Goal: Information Seeking & Learning: Compare options

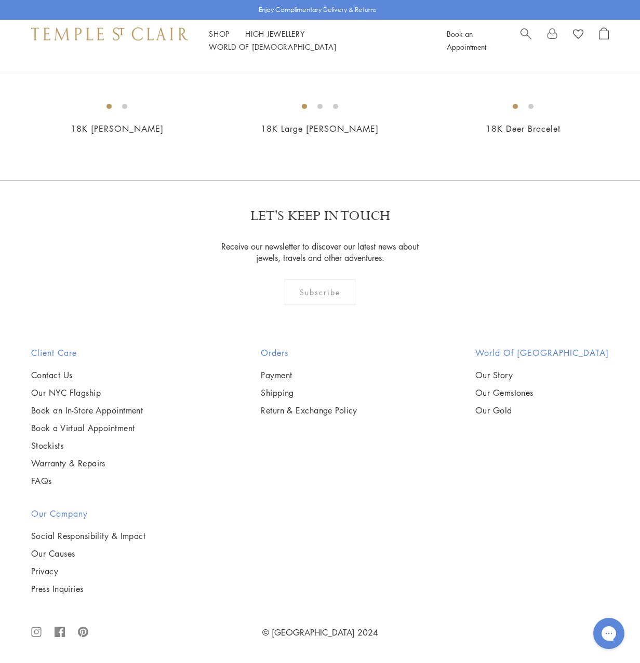
scroll to position [2284, 0]
click at [0, 0] on img at bounding box center [0, 0] width 0 height 0
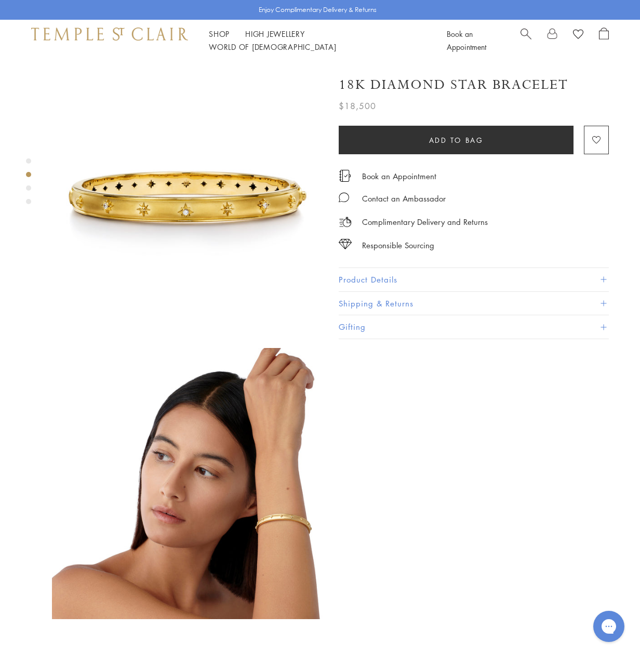
click at [400, 278] on button "Product Details" at bounding box center [473, 279] width 270 height 23
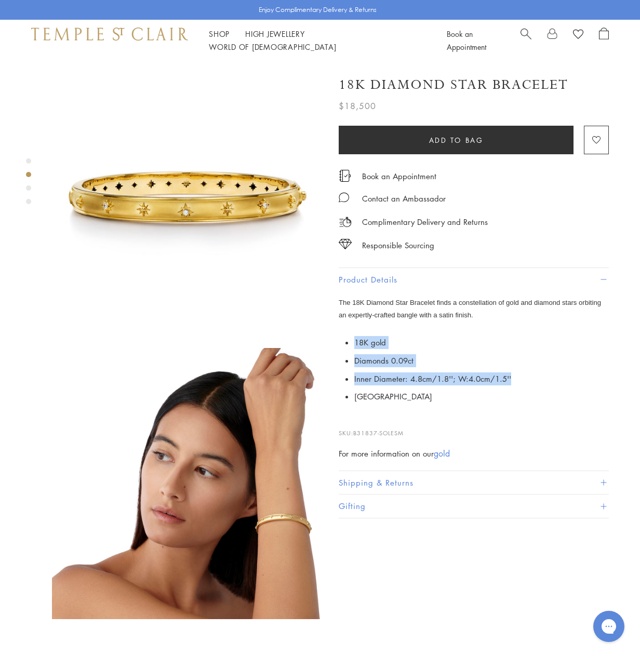
drag, startPoint x: 371, startPoint y: 344, endPoint x: 535, endPoint y: 383, distance: 169.2
click at [535, 383] on p "18K gold Diamonds 0.09ct Inner Diameter: 4.8cm/1.8''; W:4.0cm/1.5'' Italy" at bounding box center [473, 369] width 270 height 72
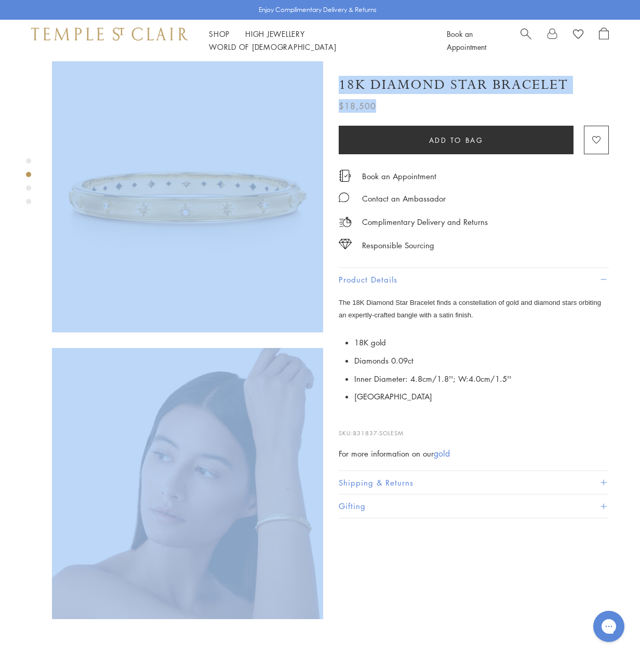
drag, startPoint x: 333, startPoint y: 83, endPoint x: 554, endPoint y: 91, distance: 221.3
click at [354, 93] on div "SEE RECOMMENDED CHAIN PAIRINGS 18K Diamond Star Bracelet $18,500" at bounding box center [177, 581] width 354 height 1040
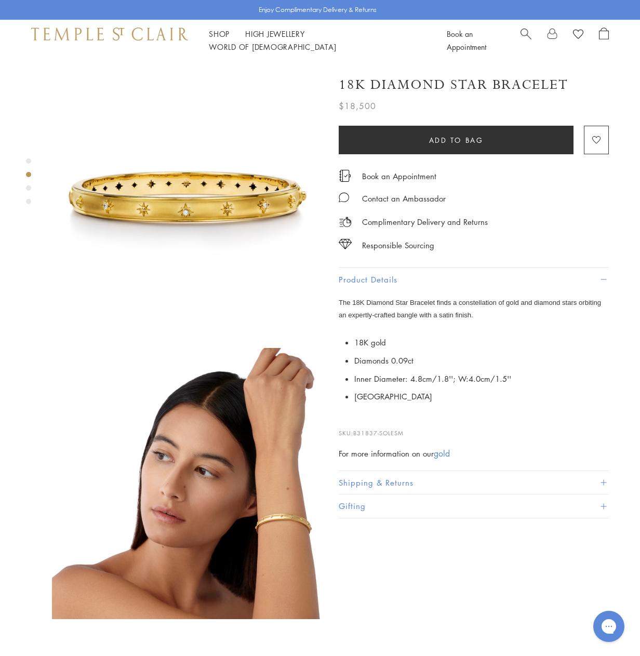
click at [571, 87] on div "18K Diamond Star Bracelet" at bounding box center [473, 85] width 270 height 18
drag, startPoint x: 564, startPoint y: 84, endPoint x: 581, endPoint y: 82, distance: 17.8
click at [581, 80] on div "18K Diamond Star Bracelet" at bounding box center [473, 85] width 270 height 18
copy h1 "18K Diamond Star Bracelet"
click at [440, 80] on h1 "18K Diamond Star Bracelet" at bounding box center [452, 85] width 229 height 18
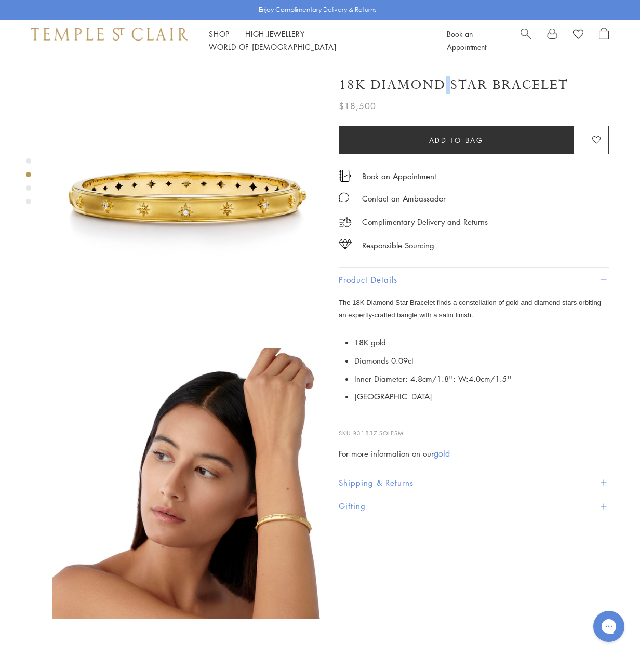
click at [440, 80] on h1 "18K Diamond Star Bracelet" at bounding box center [452, 85] width 229 height 18
copy div "18K Diamond Star Bracelet"
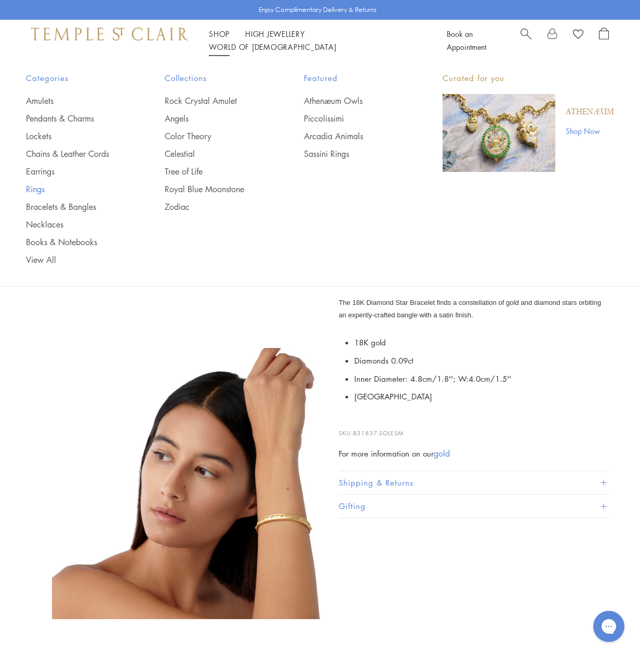
click at [35, 187] on link "Rings" at bounding box center [74, 188] width 97 height 11
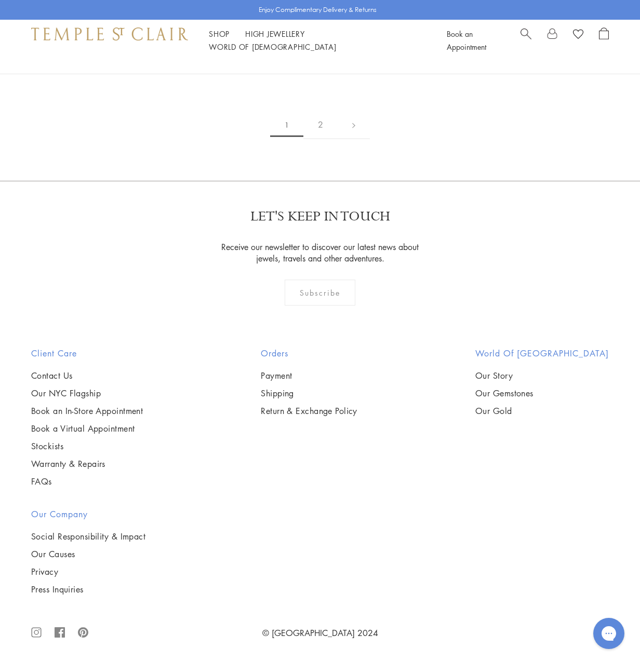
scroll to position [3782, 0]
click at [317, 139] on link "2" at bounding box center [320, 125] width 34 height 29
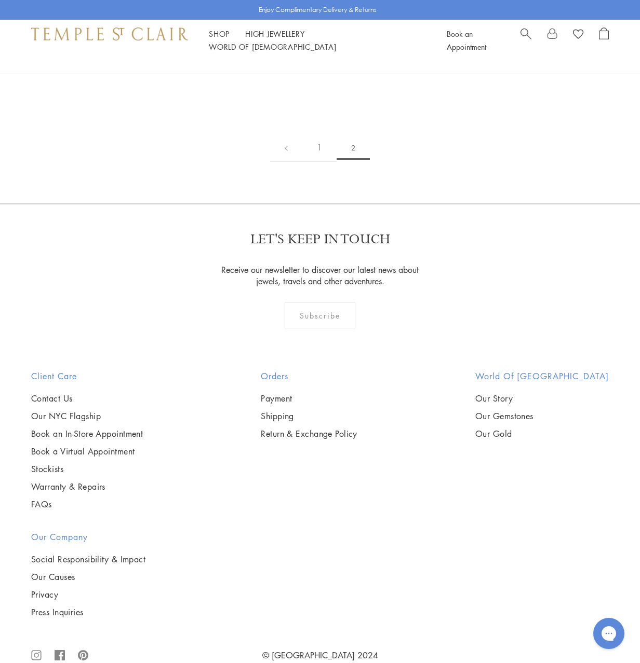
scroll to position [311, 0]
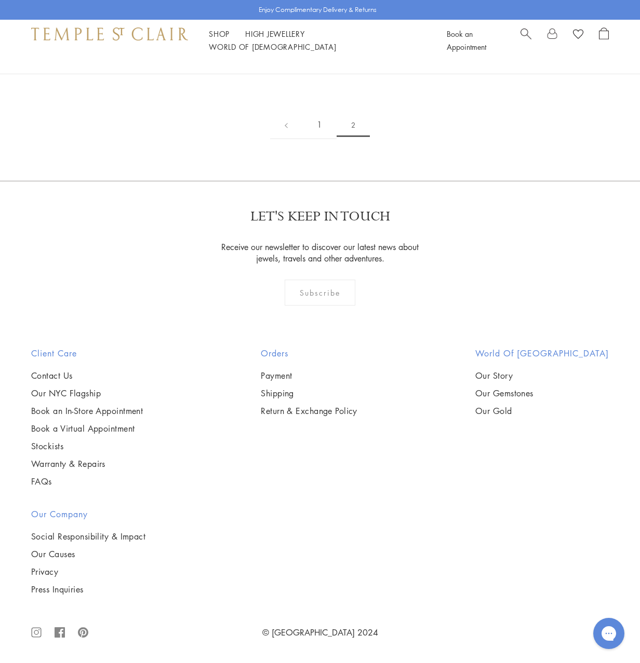
click at [318, 139] on link "1" at bounding box center [319, 125] width 34 height 29
click at [318, 139] on link "2" at bounding box center [320, 125] width 34 height 29
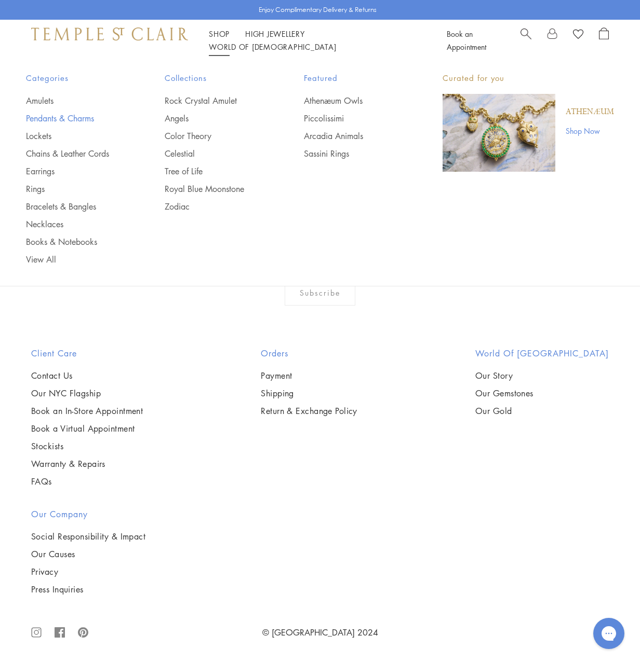
click at [78, 119] on link "Pendants & Charms" at bounding box center [74, 118] width 97 height 11
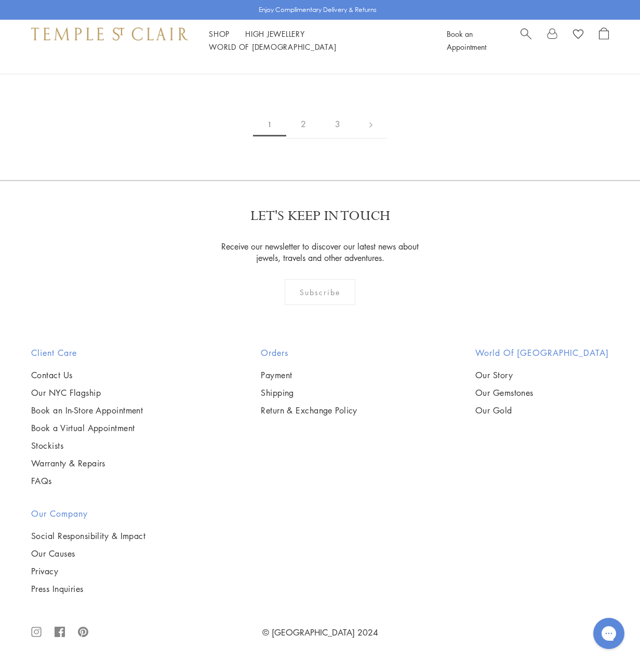
scroll to position [5238, 0]
click at [301, 139] on link "2" at bounding box center [303, 124] width 34 height 29
click at [348, 139] on link "3" at bounding box center [353, 125] width 34 height 29
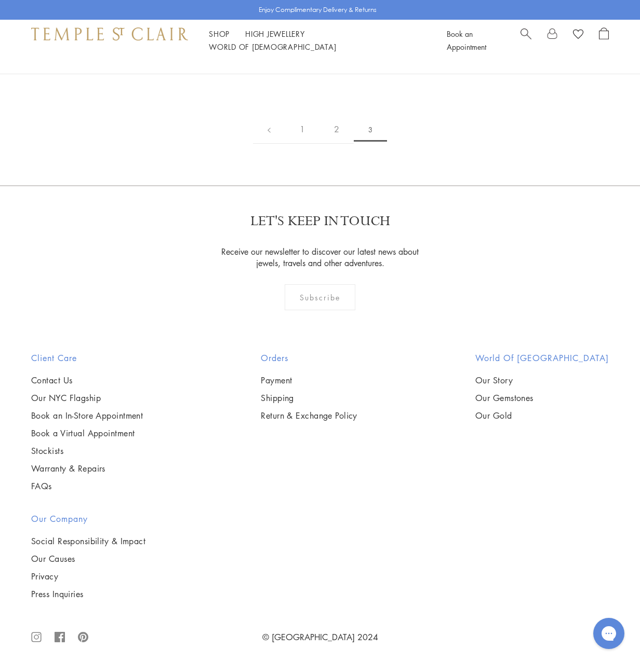
scroll to position [727, 0]
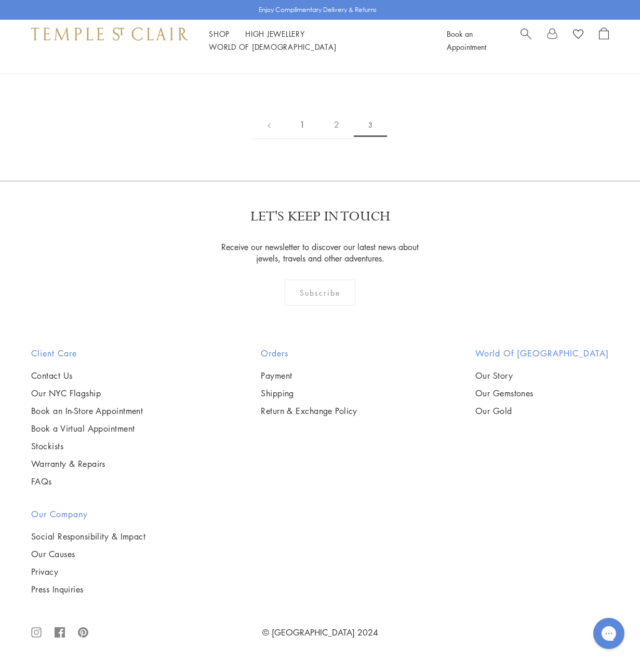
click at [304, 139] on link "1" at bounding box center [302, 125] width 34 height 29
click at [304, 139] on link "2" at bounding box center [303, 124] width 34 height 29
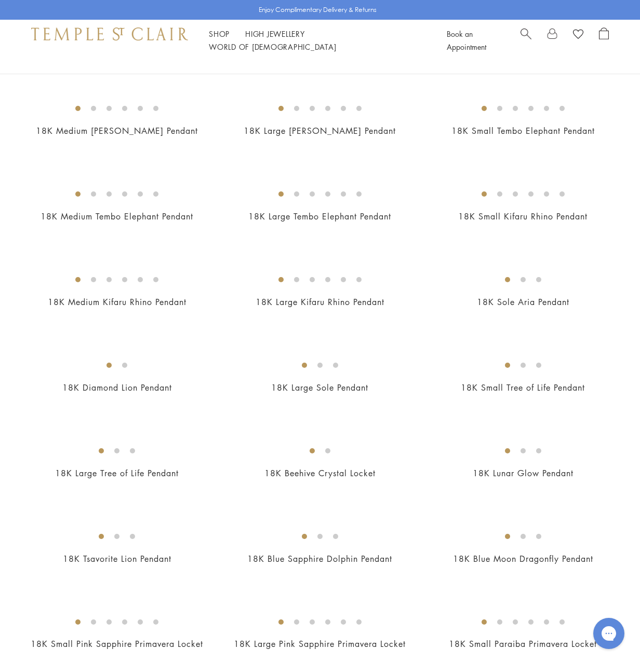
scroll to position [1191, 0]
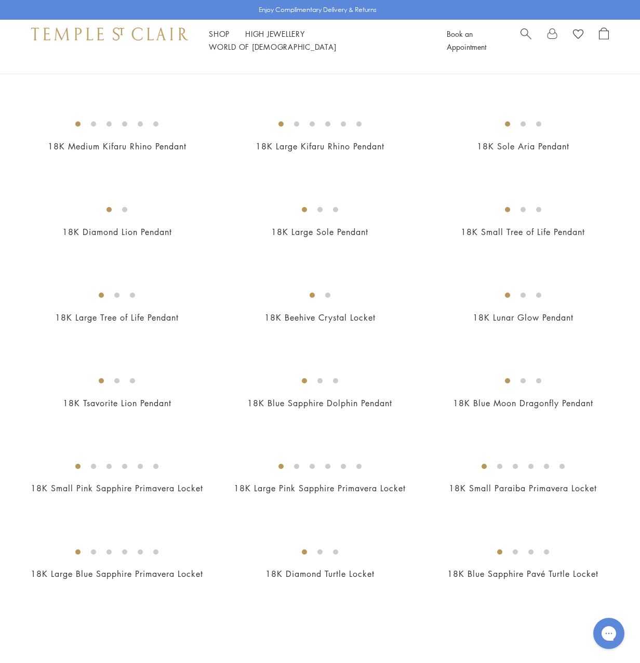
click at [0, 0] on img at bounding box center [0, 0] width 0 height 0
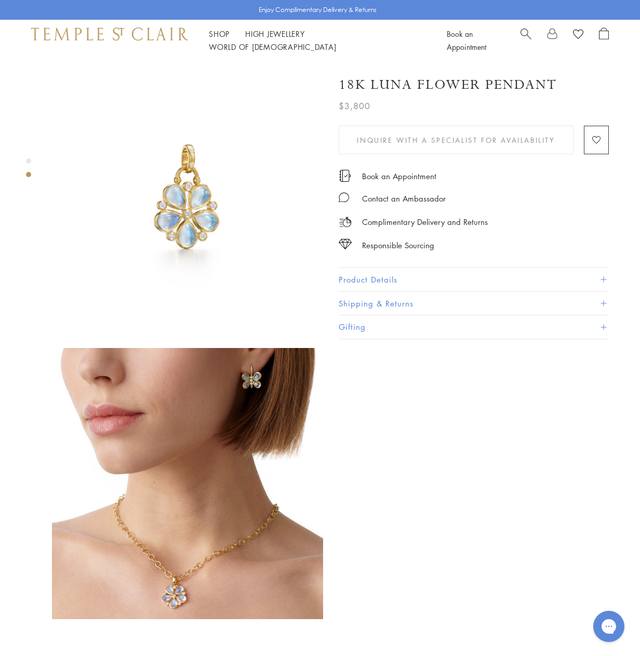
click at [443, 82] on h1 "18K Luna Flower Pendant" at bounding box center [447, 85] width 218 height 18
click at [443, 81] on h1 "18K Luna Flower Pendant" at bounding box center [447, 85] width 218 height 18
click at [443, 80] on h1 "18K Luna Flower Pendant" at bounding box center [447, 85] width 218 height 18
copy div "18K Luna Flower Pendant"
click at [358, 277] on button "Product Details" at bounding box center [473, 279] width 270 height 23
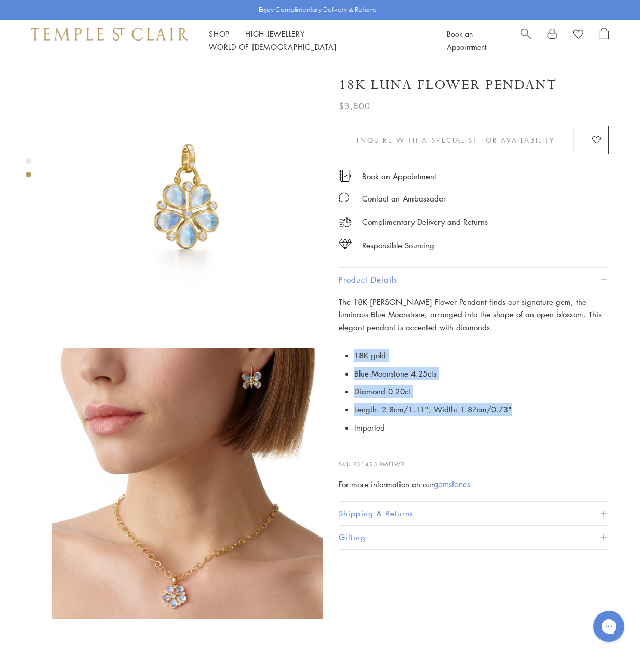
drag, startPoint x: 351, startPoint y: 353, endPoint x: 524, endPoint y: 407, distance: 180.6
click at [522, 407] on p "18K gold Blue Moonstone 4.25cts Diamond 0.20ct Length: 2.8cm/1.11"; Width: 1.87…" at bounding box center [473, 391] width 270 height 90
copy ul "18K gold Blue Moonstone 4.25cts Diamond 0.20ct Length: 2.8cm/1.11"; Width: 1.87…"
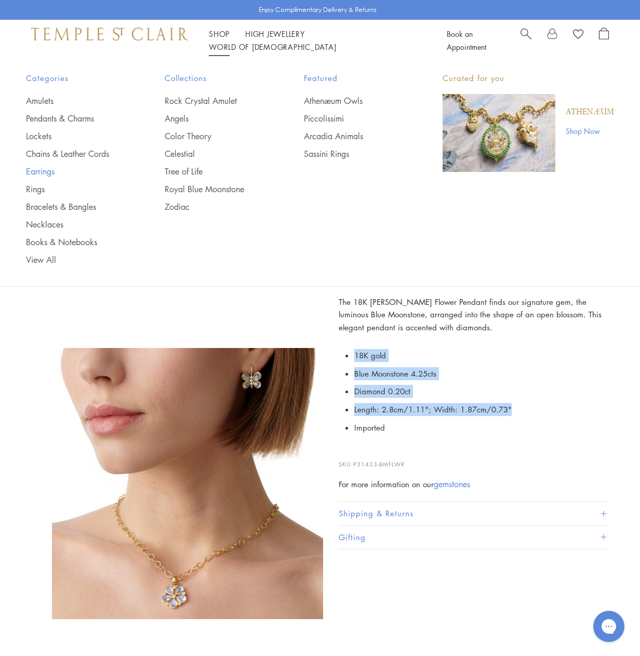
click at [44, 171] on link "Earrings" at bounding box center [74, 171] width 97 height 11
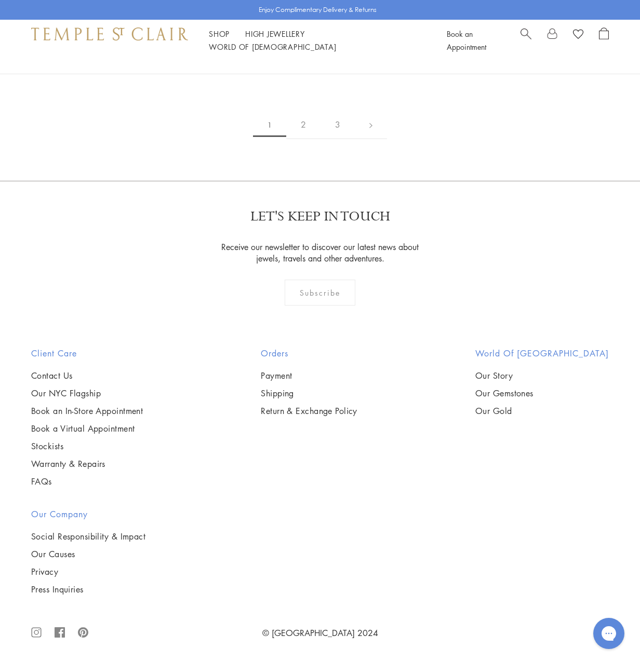
scroll to position [4257, 0]
click at [305, 139] on link "2" at bounding box center [303, 125] width 34 height 29
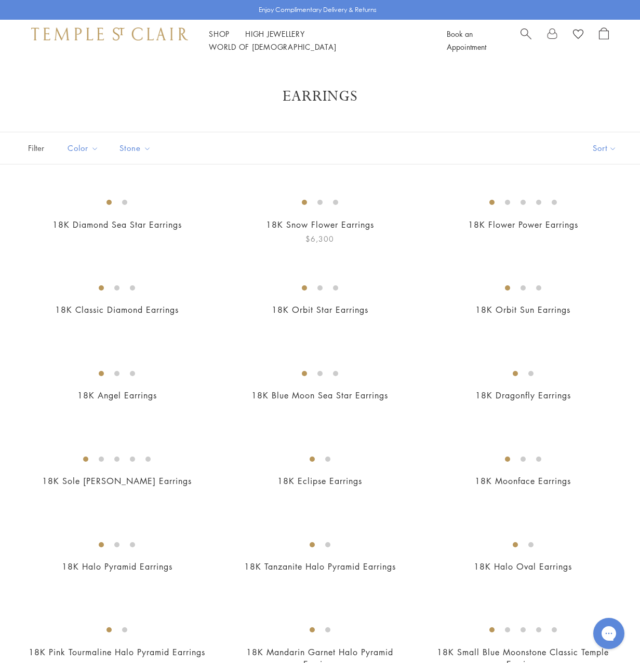
click at [0, 0] on img at bounding box center [0, 0] width 0 height 0
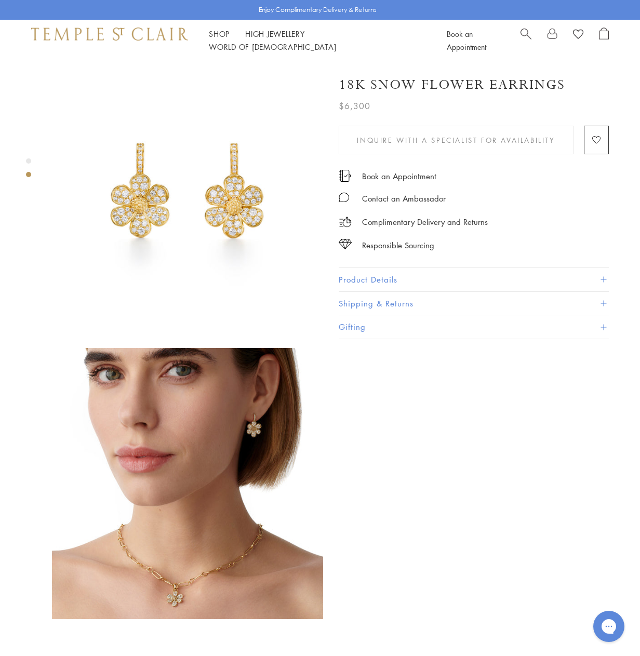
click at [430, 83] on h1 "18K Snow Flower Earrings" at bounding box center [451, 85] width 226 height 18
copy div "18K Snow Flower Earrings"
click at [409, 274] on button "Product Details" at bounding box center [473, 279] width 270 height 23
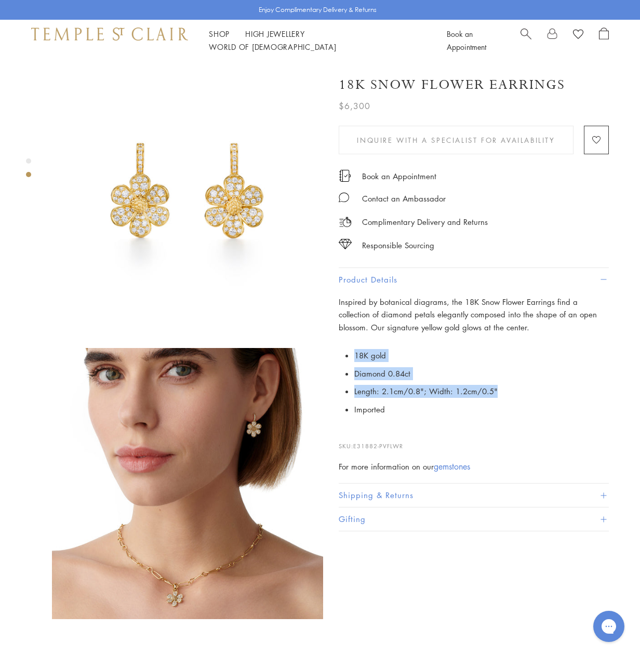
drag, startPoint x: 353, startPoint y: 351, endPoint x: 505, endPoint y: 386, distance: 155.5
click at [505, 386] on p "18K gold Diamond 0.84ct Length: 2.1cm/0.8"; Width: 1.2cm/0.5" Imported" at bounding box center [473, 382] width 270 height 72
copy ul "18K gold Diamond 0.84ct Length: 2.1cm/0.8"; Width: 1.2cm/0.5""
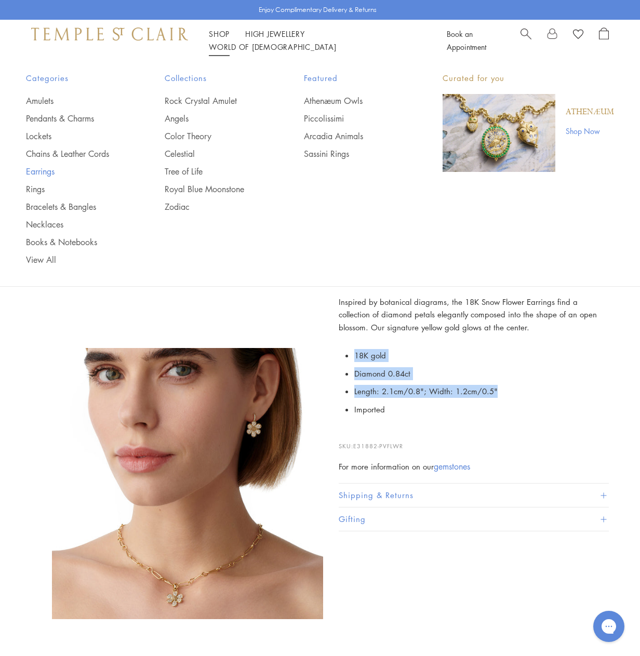
click at [43, 171] on link "Earrings" at bounding box center [74, 171] width 97 height 11
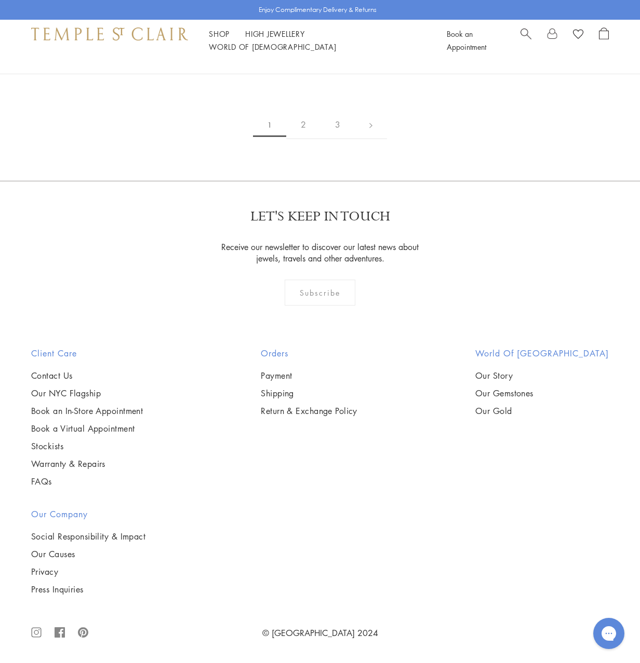
scroll to position [4309, 0]
click at [302, 139] on link "2" at bounding box center [303, 125] width 34 height 29
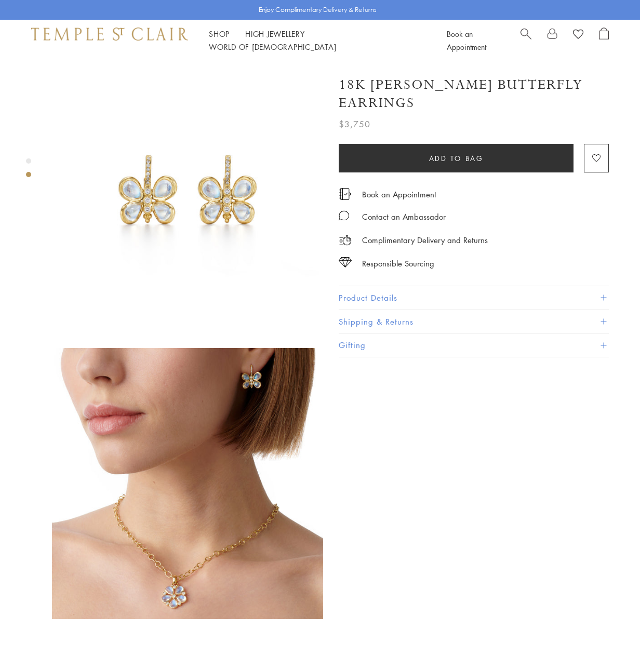
click at [357, 286] on button "Product Details" at bounding box center [473, 297] width 270 height 23
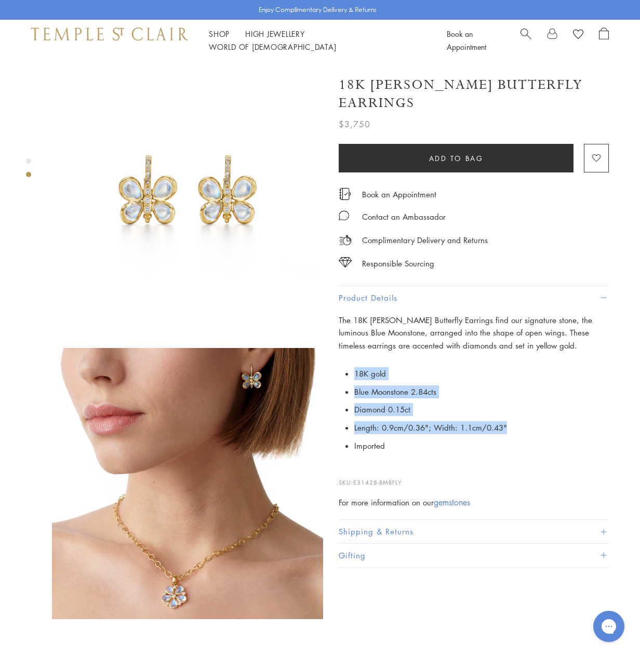
drag, startPoint x: 391, startPoint y: 357, endPoint x: 518, endPoint y: 411, distance: 137.4
click at [518, 411] on p "18K gold Blue Moonstone 2.84cts Diamond 0.15ct Length: 0.9cm/0.36"; Width: 1.1c…" at bounding box center [473, 409] width 270 height 90
click at [405, 87] on h1 "18K Luna Butterfly Earrings" at bounding box center [473, 94] width 270 height 36
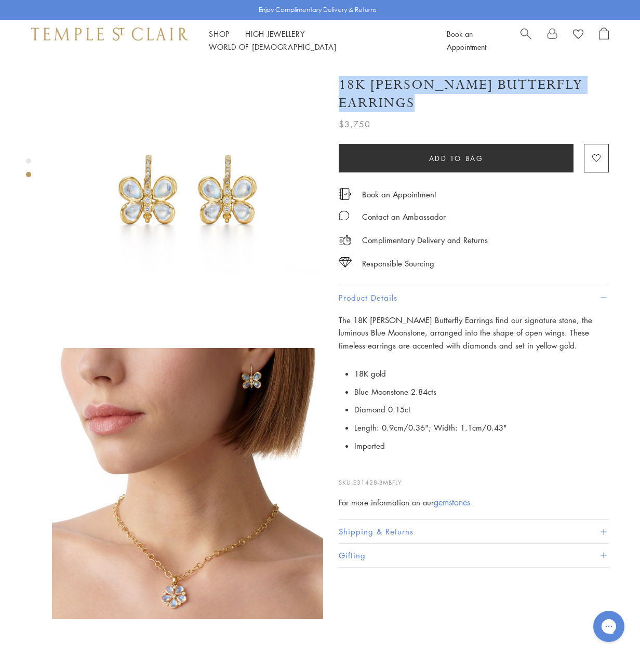
click at [405, 86] on h1 "18K Luna Butterfly Earrings" at bounding box center [473, 94] width 270 height 36
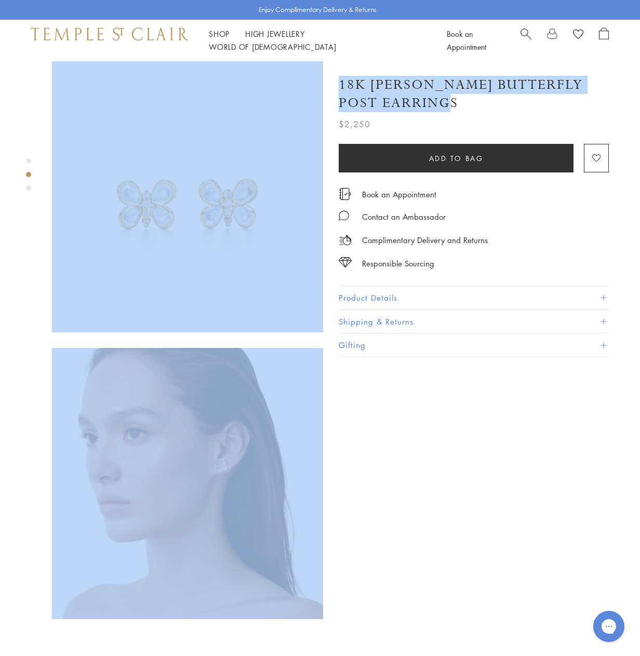
drag, startPoint x: 332, startPoint y: 79, endPoint x: 470, endPoint y: 102, distance: 139.5
click at [354, 102] on div "SEE RECOMMENDED CHAIN PAIRINGS 18K [PERSON_NAME] Butterfly Post Earrings $2,250" at bounding box center [177, 483] width 354 height 844
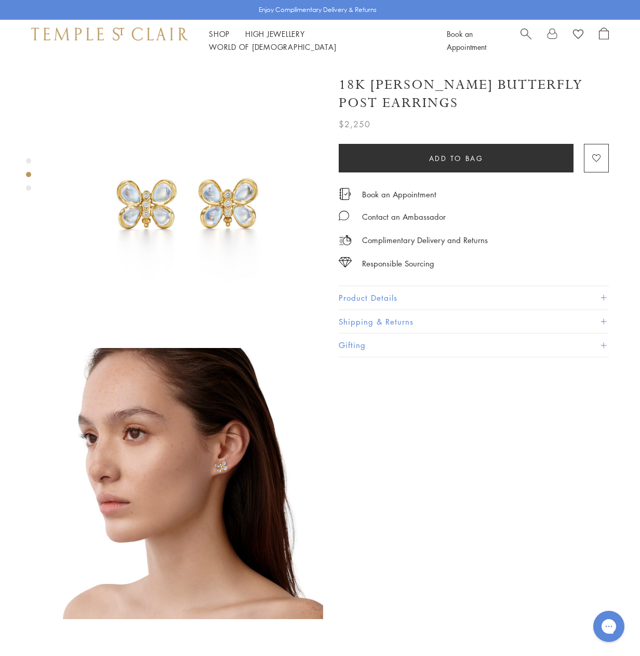
click at [500, 104] on h1 "18K [PERSON_NAME] Butterfly Post Earrings" at bounding box center [473, 94] width 270 height 36
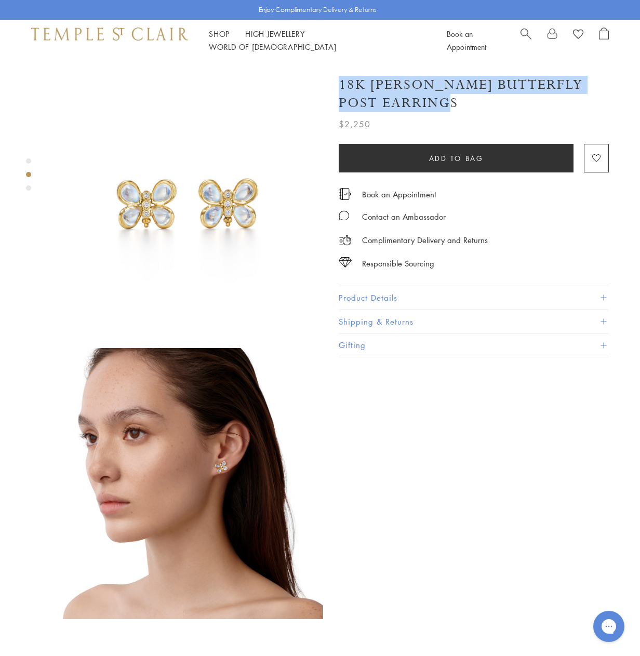
drag, startPoint x: 443, startPoint y: 100, endPoint x: 458, endPoint y: 104, distance: 15.6
click at [458, 104] on h1 "18K Piccola Luna Butterfly Post Earrings" at bounding box center [473, 94] width 270 height 36
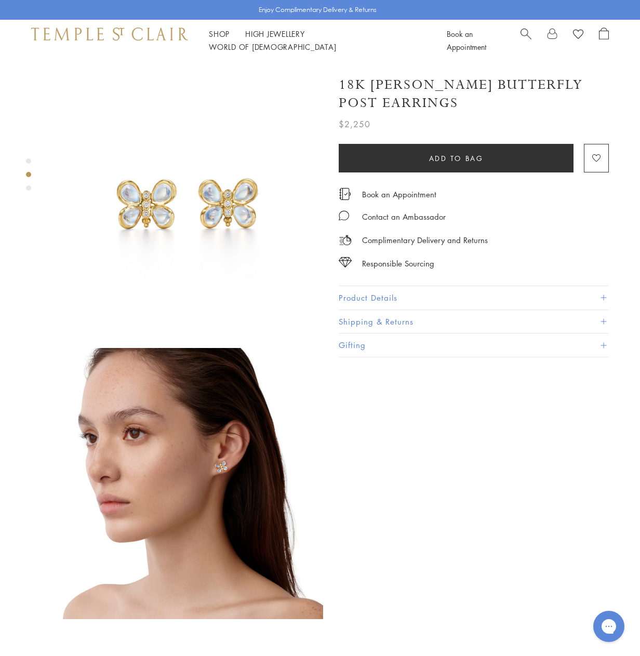
drag, startPoint x: 465, startPoint y: 104, endPoint x: 455, endPoint y: 102, distance: 9.6
click at [455, 102] on h1 "18K Piccola Luna Butterfly Post Earrings" at bounding box center [473, 94] width 270 height 36
drag, startPoint x: 463, startPoint y: 106, endPoint x: 458, endPoint y: 104, distance: 5.3
click at [458, 104] on h1 "18K Piccola Luna Butterfly Post Earrings" at bounding box center [473, 94] width 270 height 36
drag, startPoint x: 459, startPoint y: 109, endPoint x: 344, endPoint y: 85, distance: 117.6
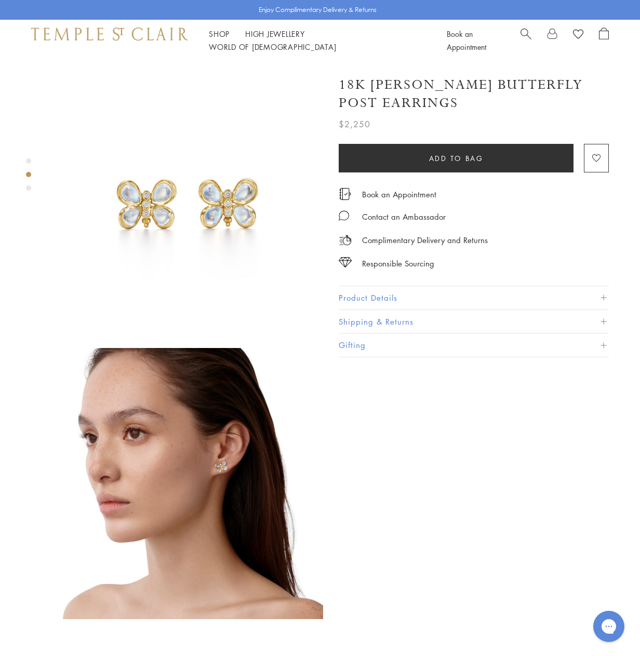
click at [336, 83] on div "SEE RECOMMENDED CHAIN PAIRINGS 18K Piccola Luna Butterfly Post Earrings $2,250" at bounding box center [177, 483] width 354 height 844
click at [519, 103] on h1 "18K [PERSON_NAME] Butterfly Post Earrings" at bounding box center [473, 94] width 270 height 36
click at [528, 77] on h1 "18K [PERSON_NAME] Butterfly Post Earrings" at bounding box center [473, 94] width 270 height 36
click at [528, 77] on h1 "18K Piccola Luna Butterfly Post Earrings" at bounding box center [473, 94] width 270 height 36
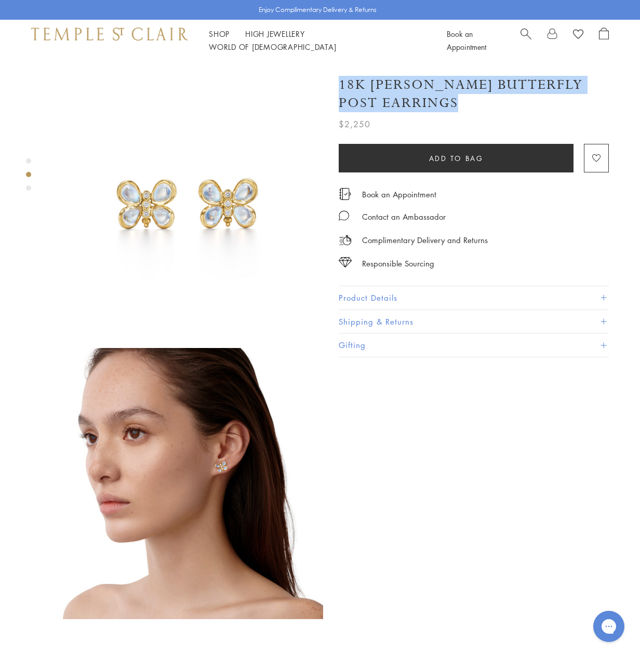
click at [528, 77] on h1 "18K Piccola Luna Butterfly Post Earrings" at bounding box center [473, 94] width 270 height 36
copy div "18K Piccola Luna Butterfly Post Earrings"
drag, startPoint x: 437, startPoint y: 293, endPoint x: 431, endPoint y: 303, distance: 11.0
click at [437, 293] on button "Product Details" at bounding box center [473, 297] width 270 height 23
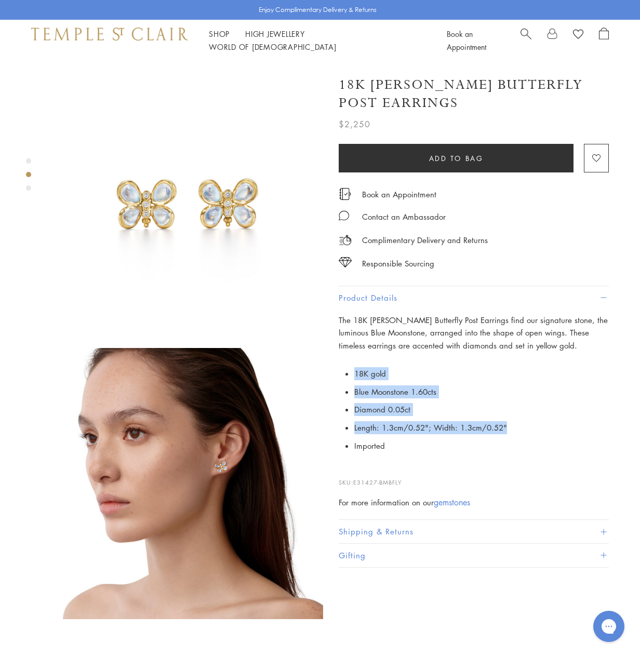
drag, startPoint x: 355, startPoint y: 368, endPoint x: 530, endPoint y: 435, distance: 188.0
click at [530, 433] on ul "18K gold Blue Moonstone 1.60cts Diamond 0.05ct Length: 1.3cm/0.52"; Width: 1.3c…" at bounding box center [481, 409] width 254 height 90
copy ul "18K gold Blue Moonstone 1.60cts Diamond 0.05ct Length: 1.3cm/0.52"; Width: 1.3c…"
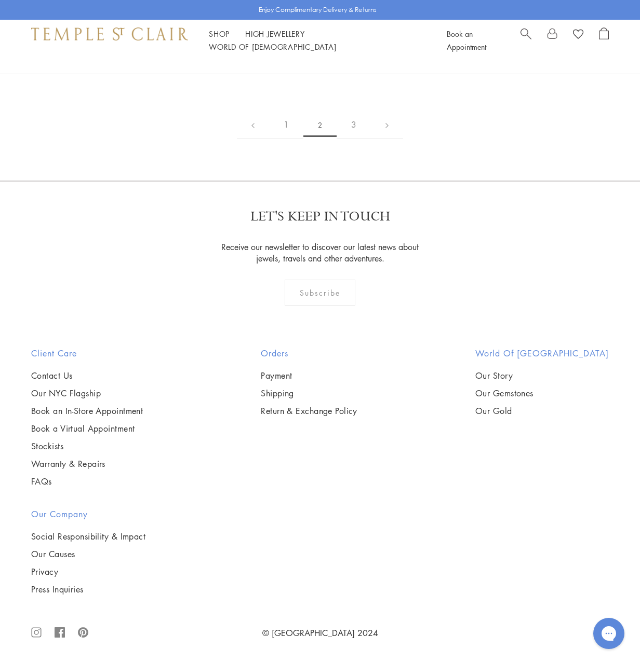
scroll to position [3990, 0]
click at [355, 139] on link "3" at bounding box center [353, 125] width 34 height 29
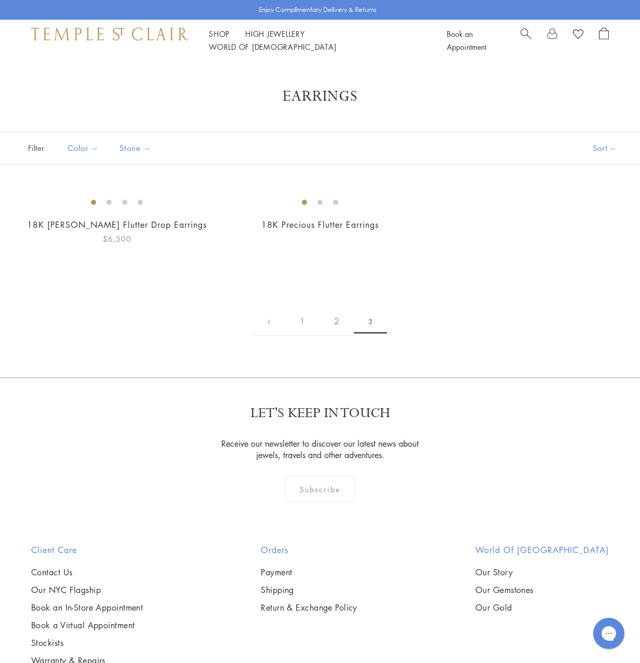
click at [0, 0] on img at bounding box center [0, 0] width 0 height 0
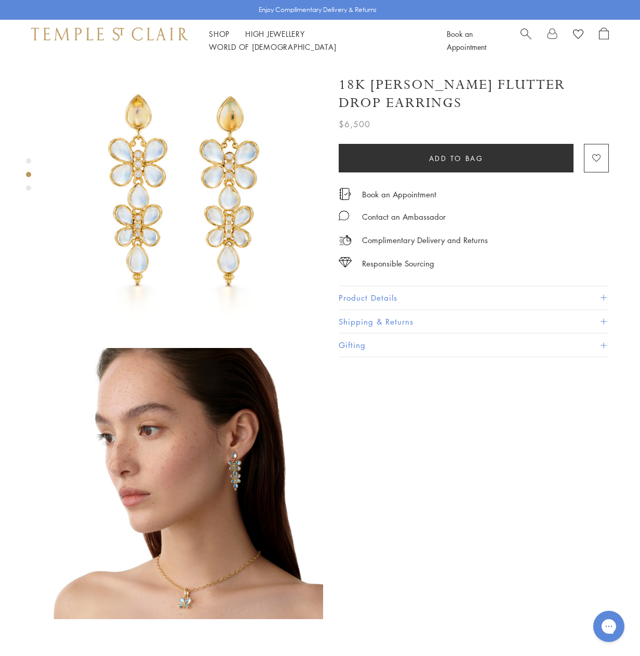
click at [397, 87] on h1 "18K [PERSON_NAME] Flutter Drop Earrings" at bounding box center [473, 94] width 270 height 36
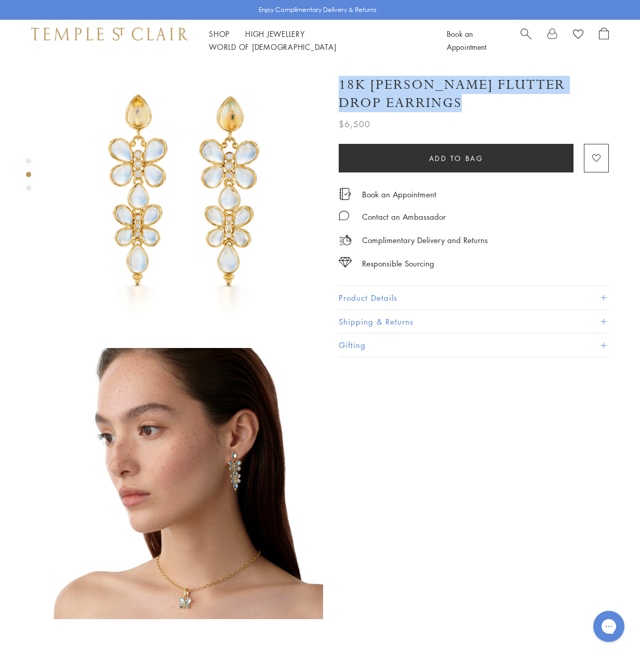
click at [397, 87] on h1 "18K [PERSON_NAME] Flutter Drop Earrings" at bounding box center [473, 94] width 270 height 36
click at [344, 294] on button "Product Details" at bounding box center [473, 297] width 270 height 23
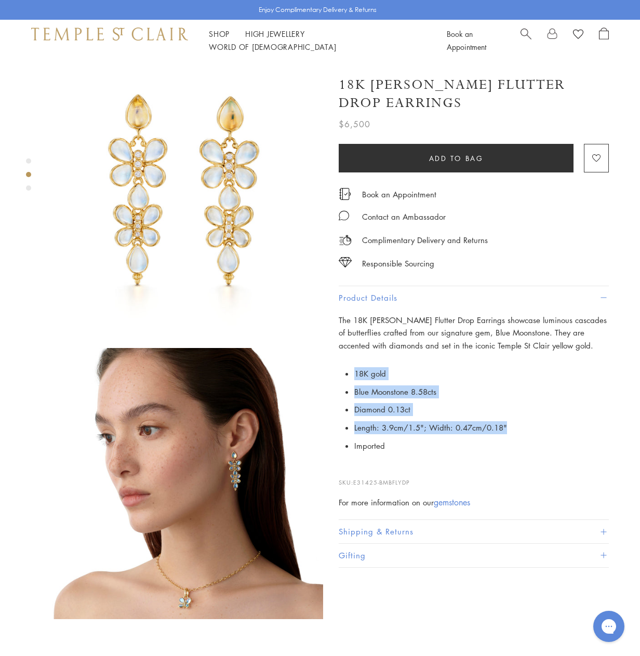
drag, startPoint x: 348, startPoint y: 364, endPoint x: 520, endPoint y: 434, distance: 186.1
click at [520, 434] on p "18K gold Blue Moonstone 8.58cts Diamond 0.13ct Length: 3.9cm/1.5"; Width: 0.47c…" at bounding box center [473, 409] width 270 height 90
copy ul "18K gold Blue Moonstone 8.58cts Diamond 0.13ct Length: 3.9cm/1.5"; Width: 0.47c…"
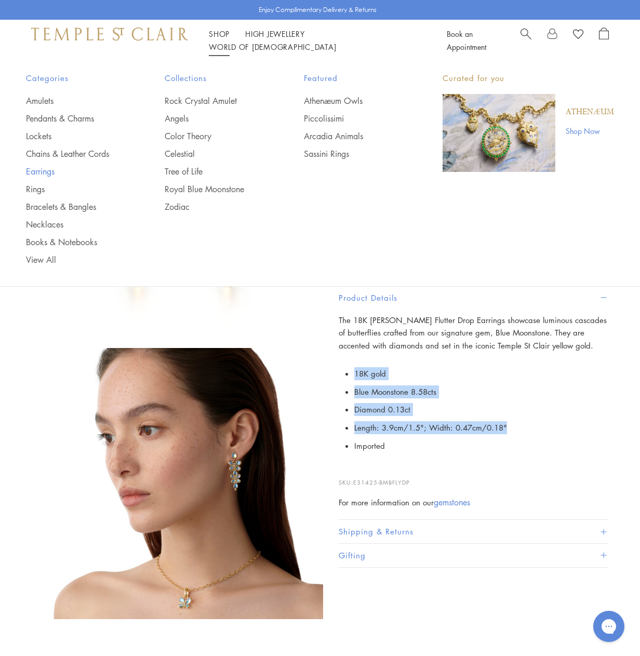
click at [39, 174] on link "Earrings" at bounding box center [74, 171] width 97 height 11
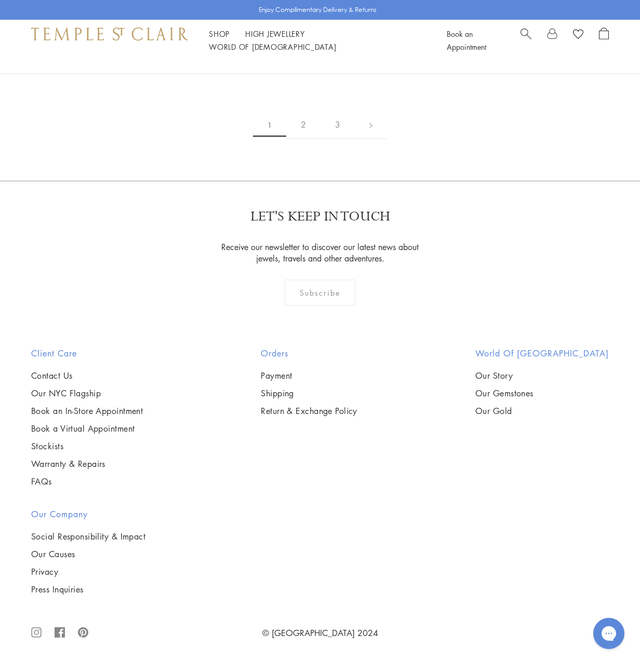
scroll to position [1661, 0]
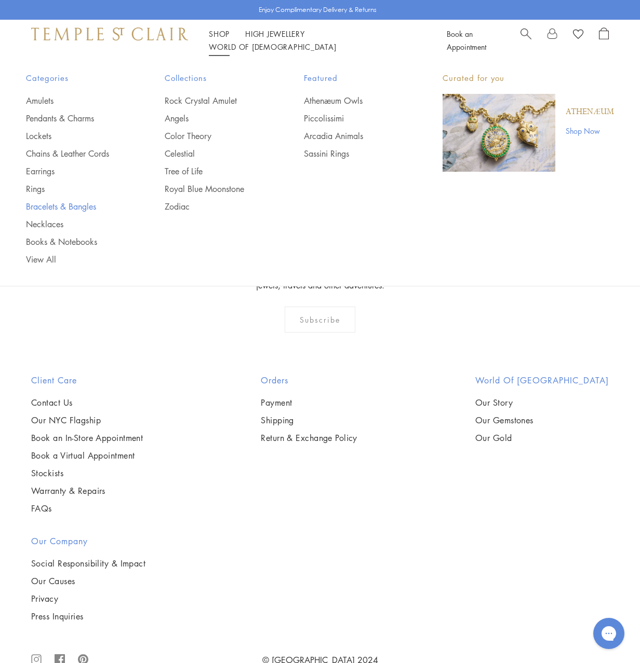
click at [71, 206] on link "Bracelets & Bangles" at bounding box center [74, 206] width 97 height 11
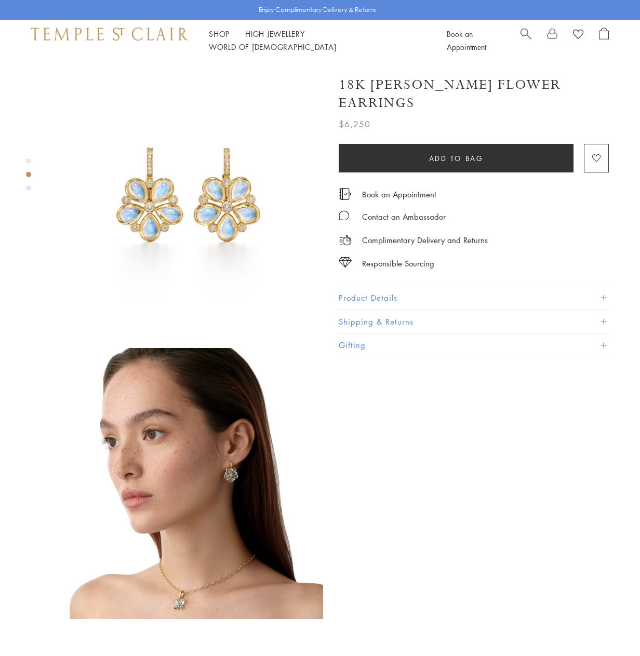
click at [425, 82] on h1 "18K [PERSON_NAME] Flower Earrings" at bounding box center [473, 94] width 270 height 36
drag, startPoint x: 0, startPoint y: 0, endPoint x: 426, endPoint y: 80, distance: 433.8
click at [426, 80] on h1 "18K [PERSON_NAME] Flower Earrings" at bounding box center [473, 94] width 270 height 36
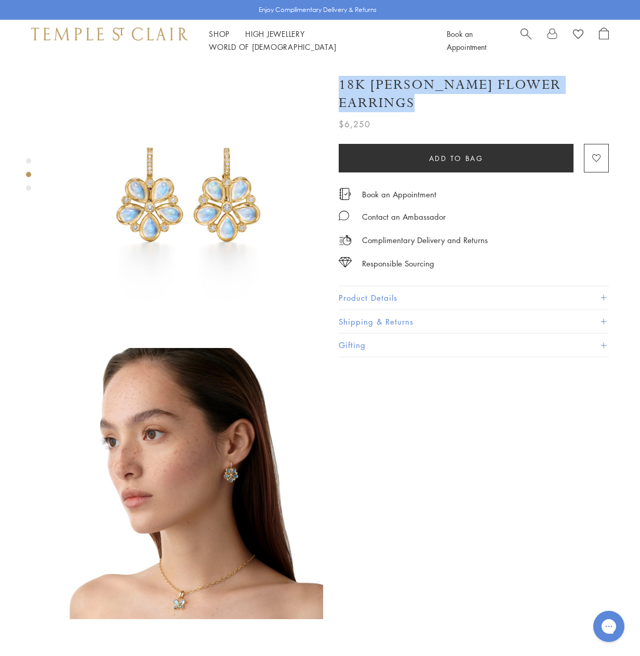
click at [384, 286] on button "Product Details" at bounding box center [473, 297] width 270 height 23
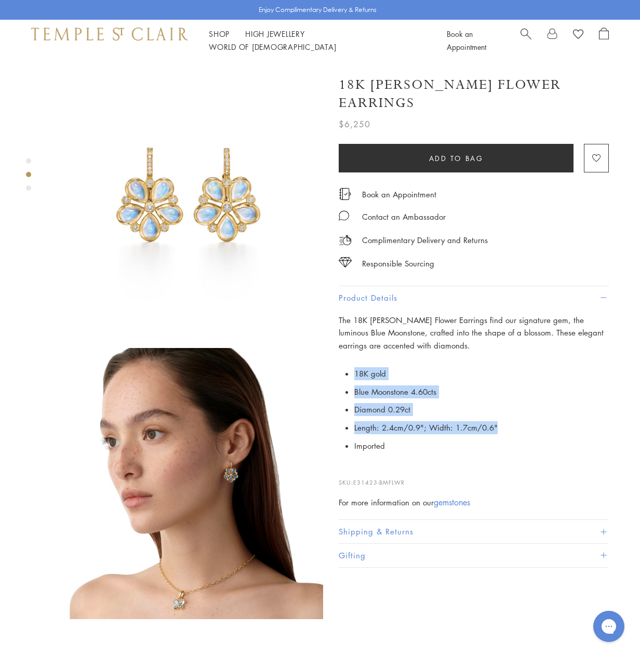
drag, startPoint x: 351, startPoint y: 352, endPoint x: 514, endPoint y: 412, distance: 173.8
click at [514, 412] on p "18K gold Blue Moonstone 4.60cts Diamond 0.29ct Length: 2.4cm/0.9"; Width: 1.7cm…" at bounding box center [473, 409] width 270 height 90
copy ul "18K gold Blue Moonstone 4.60cts Diamond 0.29ct Length: 2.4cm/0.9"; Width: 1.7cm…"
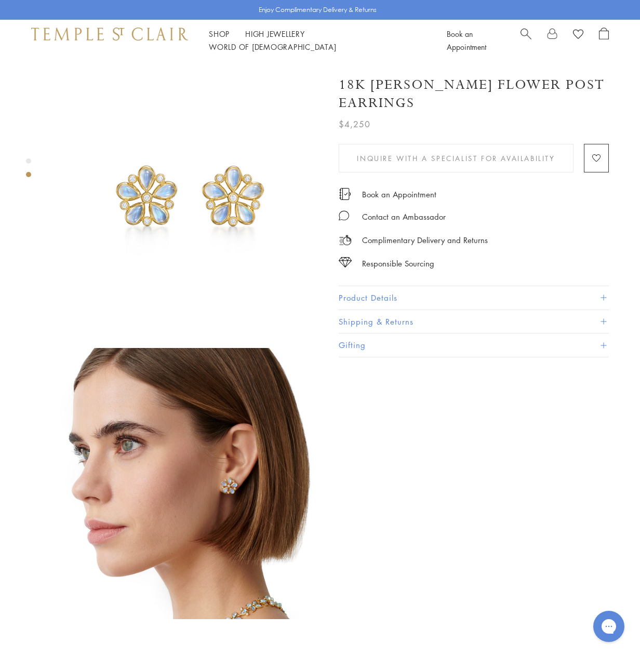
click at [402, 84] on h1 "18K [PERSON_NAME] Flower Post Earrings" at bounding box center [473, 94] width 270 height 36
click at [402, 84] on h1 "18K Luna Flower Post Earrings" at bounding box center [473, 94] width 270 height 36
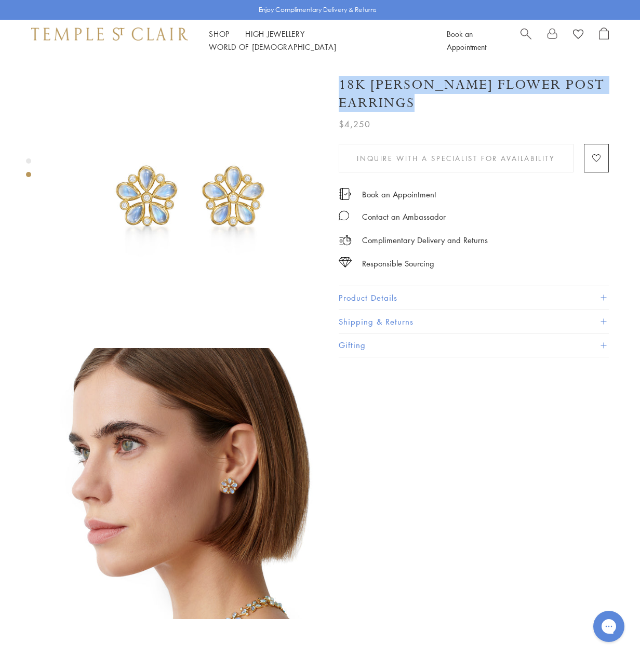
click at [402, 84] on h1 "18K Luna Flower Post Earrings" at bounding box center [473, 94] width 270 height 36
copy div "18K Luna Flower Post Earrings"
click at [339, 286] on button "Product Details" at bounding box center [473, 297] width 270 height 23
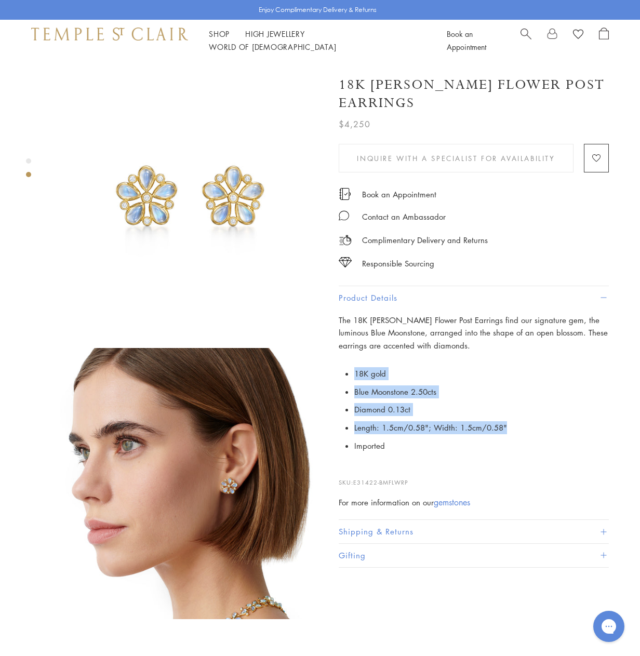
drag, startPoint x: 534, startPoint y: 408, endPoint x: 341, endPoint y: 358, distance: 198.9
click at [341, 364] on p "18K gold Blue Moonstone 2.50cts Diamond 0.13ct Length: 1.5cm/0.58"; Width: 1.5c…" at bounding box center [473, 409] width 270 height 90
copy ul "18K gold Blue Moonstone 2.50cts Diamond 0.13ct Length: 1.5cm/0.58"; Width: 1.5c…"
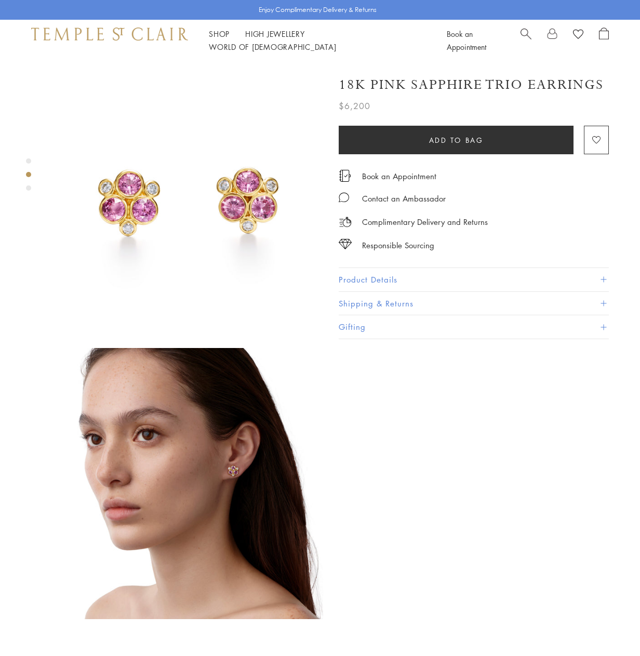
click at [411, 83] on h1 "18K Pink Sapphire Trio Earrings" at bounding box center [470, 85] width 265 height 18
copy div "18K Pink Sapphire Trio Earrings"
click at [351, 270] on button "Product Details" at bounding box center [473, 279] width 270 height 23
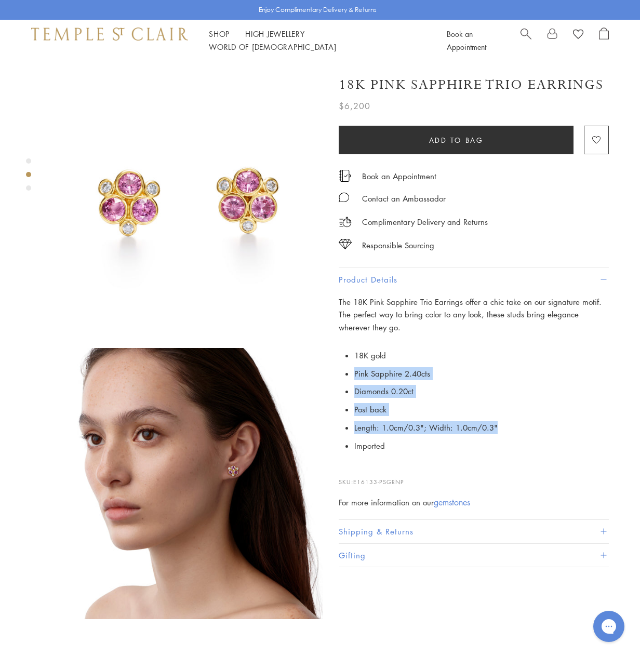
drag, startPoint x: 487, startPoint y: 425, endPoint x: 353, endPoint y: 373, distance: 144.1
click at [353, 373] on p "18K gold Pink Sapphire 2.40cts Diamonds 0.20ct Post back Length: 1.0cm/0.3"; Wi…" at bounding box center [473, 400] width 270 height 109
copy ul "Pink Sapphire 2.40cts Diamonds 0.20ct Post back Length: 1.0cm/0.3"; Width: 1.0c…"
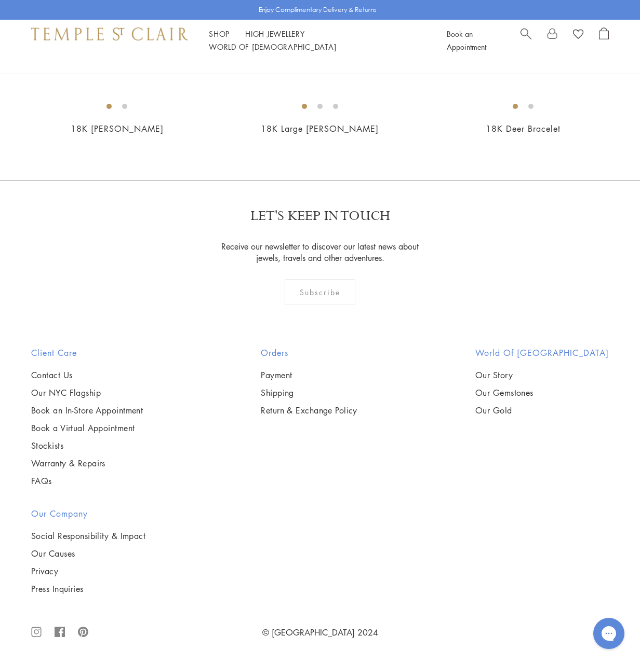
scroll to position [2689, 0]
click at [0, 0] on img at bounding box center [0, 0] width 0 height 0
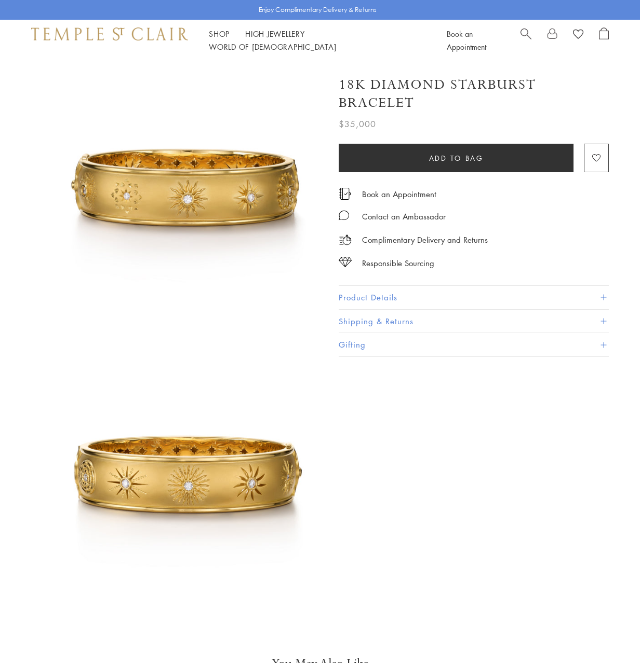
click at [369, 293] on button "Product Details" at bounding box center [473, 297] width 270 height 23
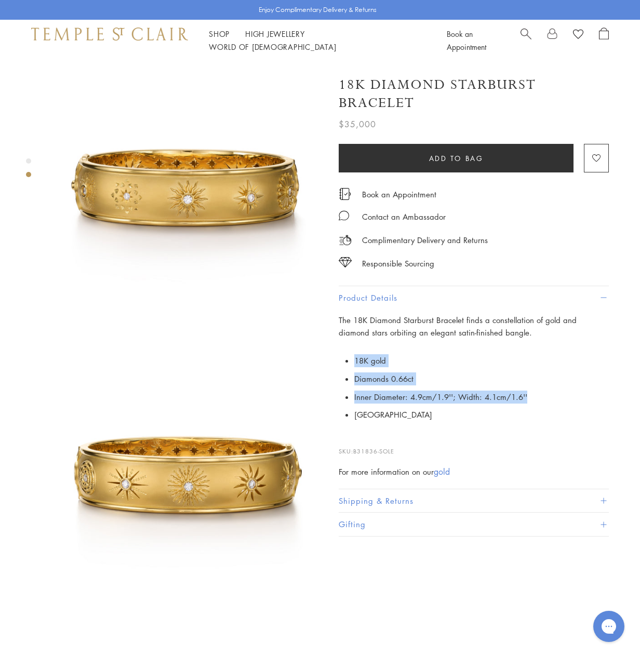
drag, startPoint x: 354, startPoint y: 354, endPoint x: 559, endPoint y: 400, distance: 210.1
click at [559, 400] on p "18K gold Diamonds 0.66ct Inner Diameter: 4.9cm/1.9''; Width: 4.1cm/1.6'' Italy" at bounding box center [473, 387] width 270 height 72
copy ul "18K gold Diamonds 0.66ct Inner Diameter: 4.9cm/1.9''; Width: 4.1cm/1.6''"
click at [410, 87] on h1 "18K Diamond Starburst Bracelet" at bounding box center [473, 94] width 270 height 36
click at [410, 85] on h1 "18K Diamond Starburst Bracelet" at bounding box center [473, 94] width 270 height 36
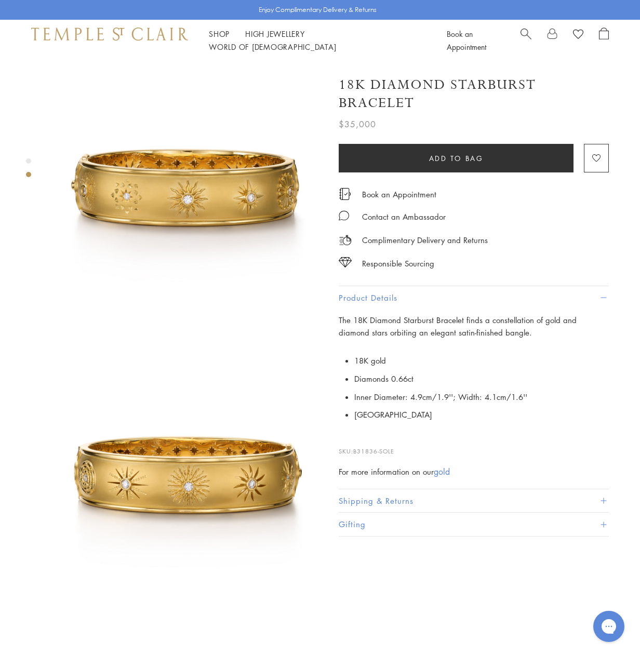
click at [410, 85] on h1 "18K Diamond Starburst Bracelet" at bounding box center [473, 94] width 270 height 36
click at [405, 93] on h1 "18K Diamond Starburst Bracelet" at bounding box center [473, 94] width 270 height 36
click at [405, 92] on h1 "18K Diamond Starburst Bracelet" at bounding box center [473, 94] width 270 height 36
click at [407, 105] on h1 "18K Diamond Starburst Bracelet" at bounding box center [473, 94] width 270 height 36
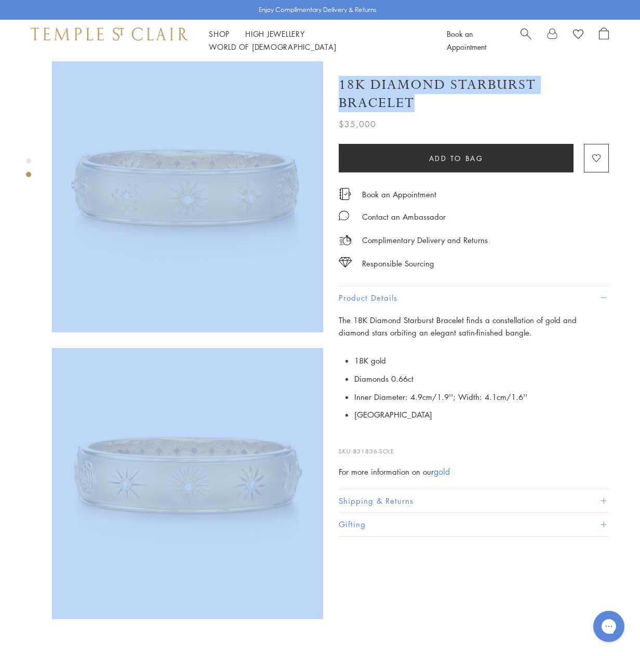
drag, startPoint x: 418, startPoint y: 101, endPoint x: 337, endPoint y: 88, distance: 82.1
click at [337, 88] on div "SEE RECOMMENDED CHAIN PAIRINGS 18K Diamond Starburst Bracelet $35,000 The 18K D…" at bounding box center [177, 340] width 354 height 558
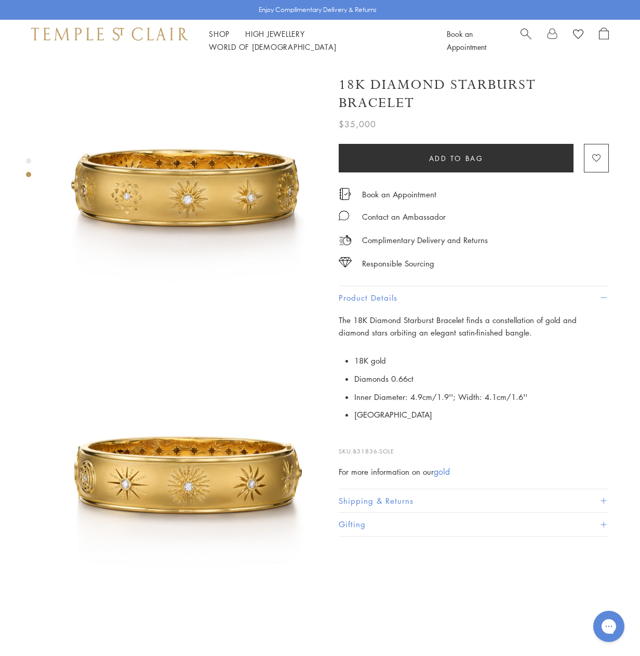
click at [359, 86] on h1 "18K Diamond Starburst Bracelet" at bounding box center [473, 94] width 270 height 36
click at [370, 86] on h1 "18K Diamond Starburst Bracelet" at bounding box center [473, 94] width 270 height 36
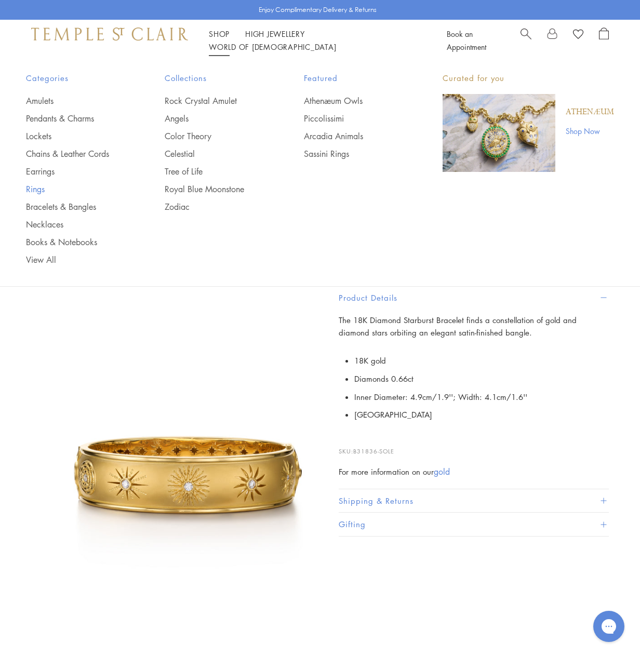
click at [36, 186] on link "Rings" at bounding box center [74, 188] width 97 height 11
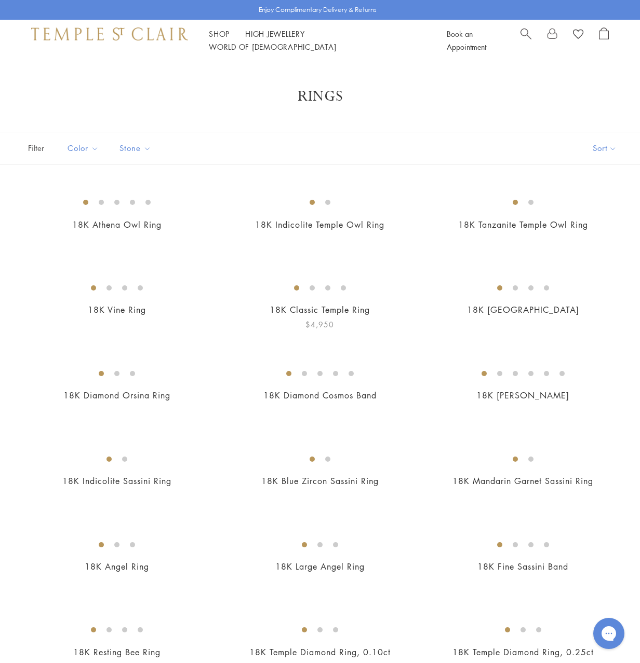
scroll to position [52, 0]
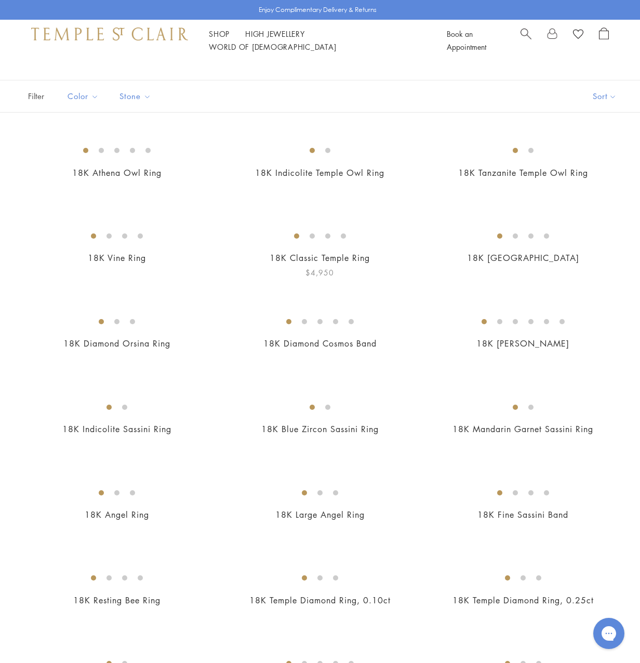
click at [0, 0] on img at bounding box center [0, 0] width 0 height 0
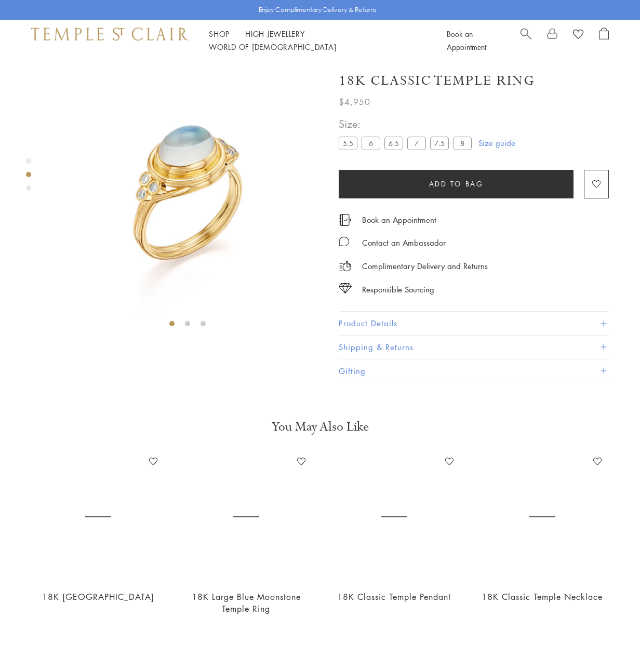
click at [361, 323] on button "Product Details" at bounding box center [473, 322] width 270 height 23
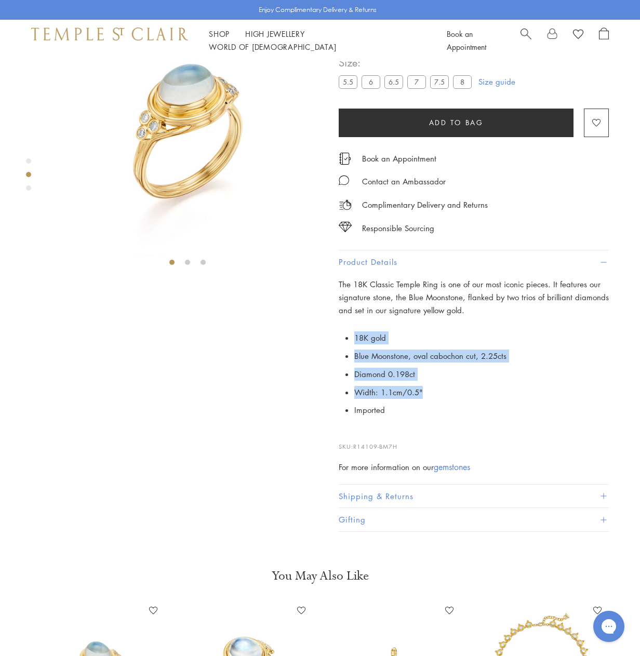
drag, startPoint x: 354, startPoint y: 397, endPoint x: 470, endPoint y: 458, distance: 131.7
click at [471, 419] on ul "18K gold Blue Moonstone, oval cabochon cut, 2.25cts Diamond 0.198ct Width: 1.1c…" at bounding box center [481, 374] width 254 height 90
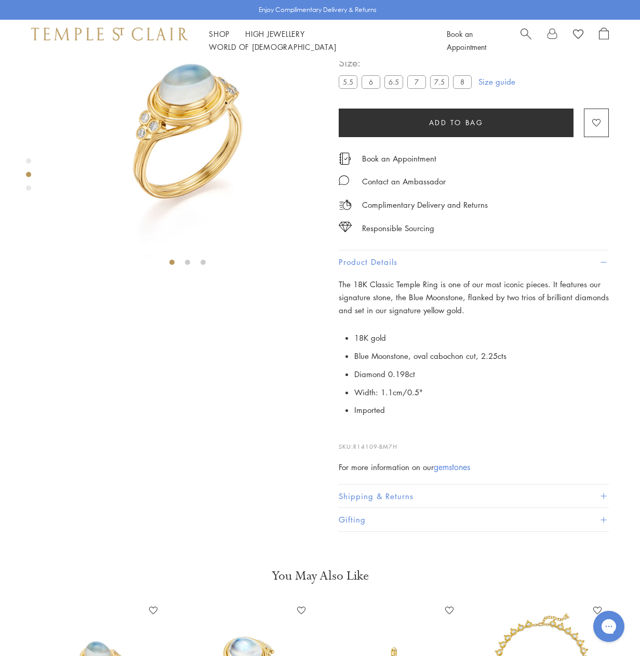
click at [450, 29] on h1 "18K Classic Temple Ring" at bounding box center [436, 19] width 196 height 18
copy div "18K Classic Temple Ring"
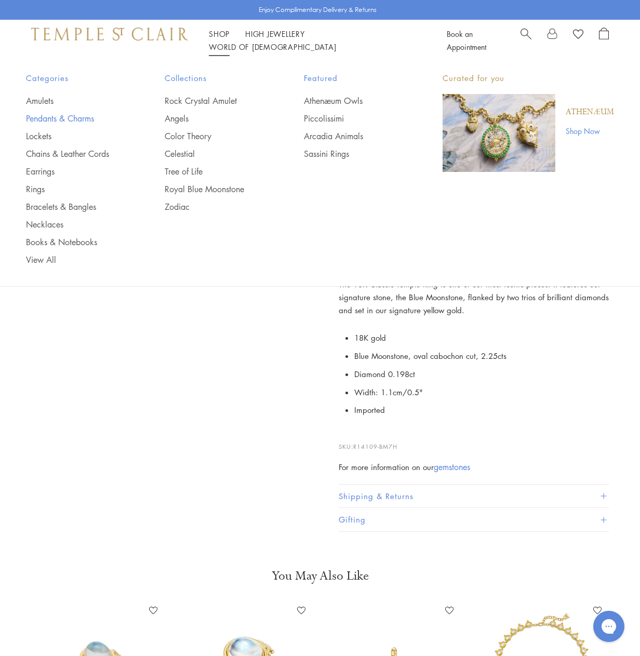
click at [66, 117] on link "Pendants & Charms" at bounding box center [74, 118] width 97 height 11
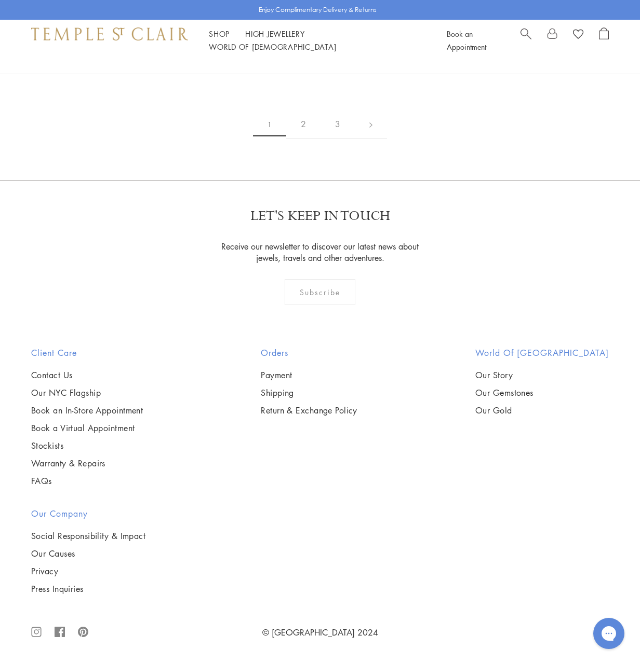
scroll to position [5186, 0]
click at [306, 139] on link "2" at bounding box center [303, 124] width 34 height 29
click at [0, 0] on img at bounding box center [0, 0] width 0 height 0
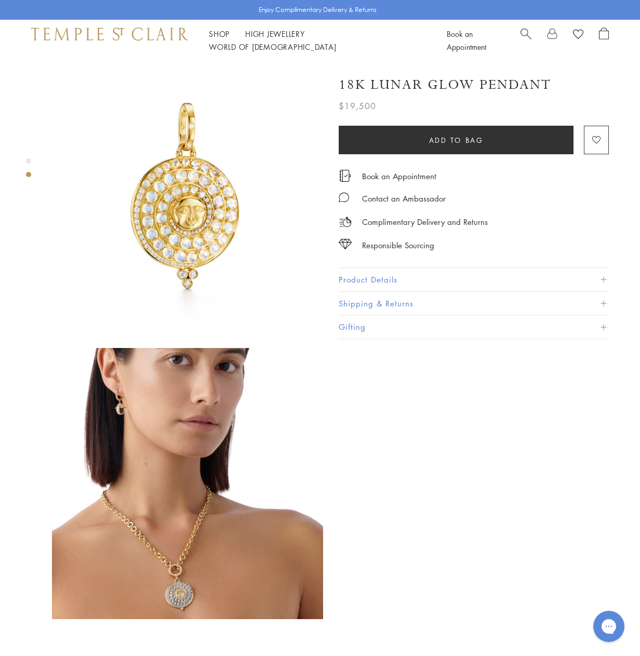
click at [378, 274] on button "Product Details" at bounding box center [473, 279] width 270 height 23
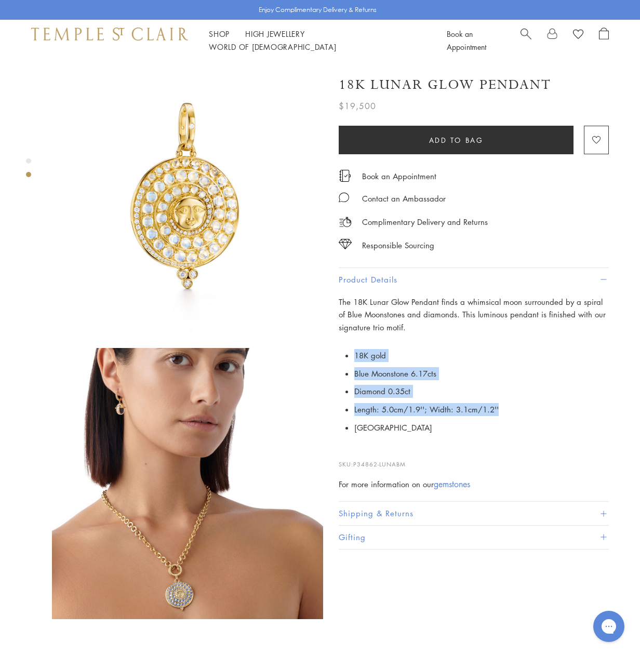
drag, startPoint x: 346, startPoint y: 350, endPoint x: 524, endPoint y: 407, distance: 186.5
click at [524, 407] on ul "18K gold Blue Moonstone 6.17cts Diamond 0.35ct Length: 5.0cm/1.9'' ; Width: 3.1…" at bounding box center [481, 391] width 254 height 90
copy ul "18K gold Blue Moonstone 6.17cts Diamond 0.35ct Length: 5.0cm/1.9'' ; Width: 3.1…"
click at [470, 81] on h1 "18K Lunar Glow Pendant" at bounding box center [444, 85] width 212 height 18
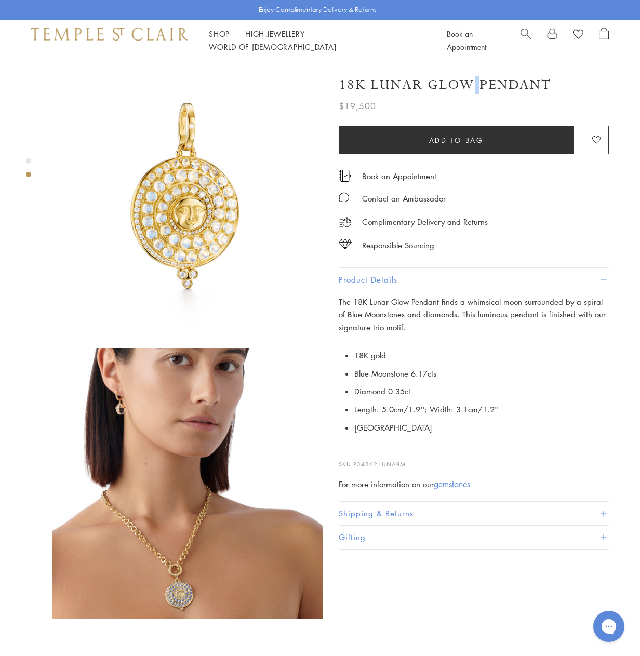
click at [469, 80] on h1 "18K Lunar Glow Pendant" at bounding box center [444, 85] width 212 height 18
copy div "18K Lunar Glow Pendant"
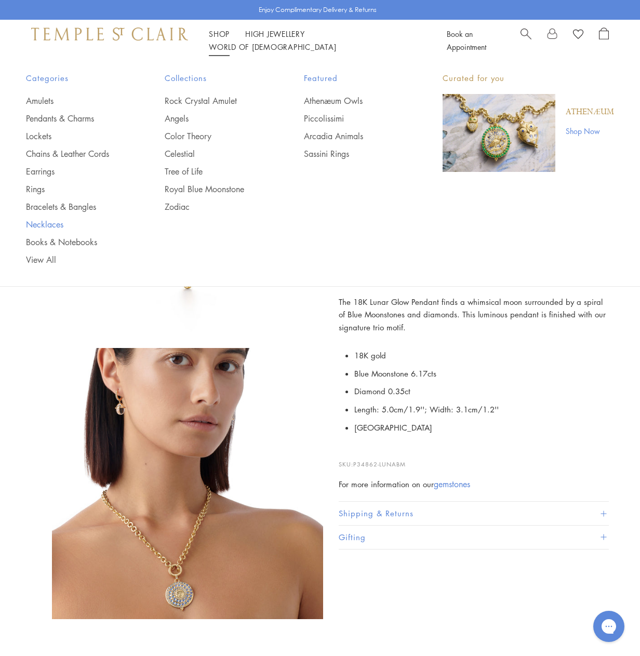
click at [48, 223] on link "Necklaces" at bounding box center [74, 224] width 97 height 11
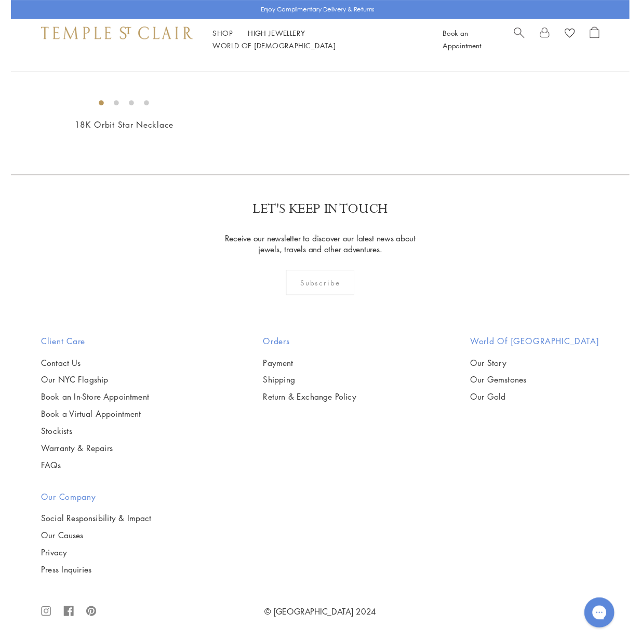
scroll to position [2180, 0]
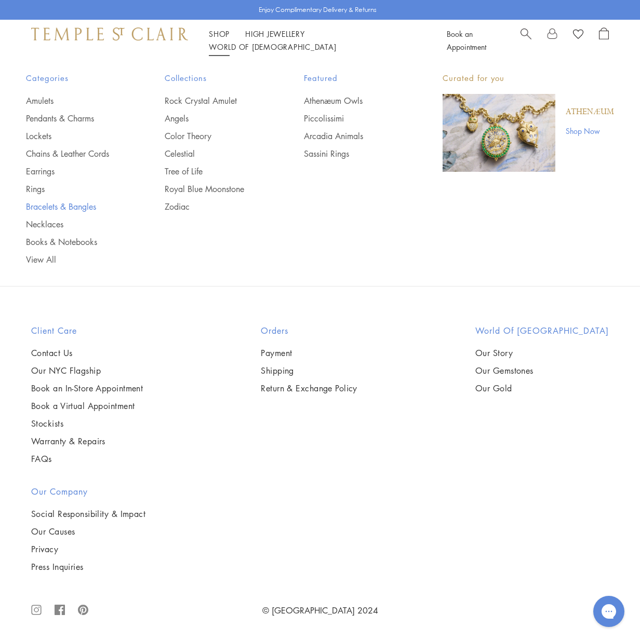
click at [51, 206] on link "Bracelets & Bangles" at bounding box center [74, 206] width 97 height 11
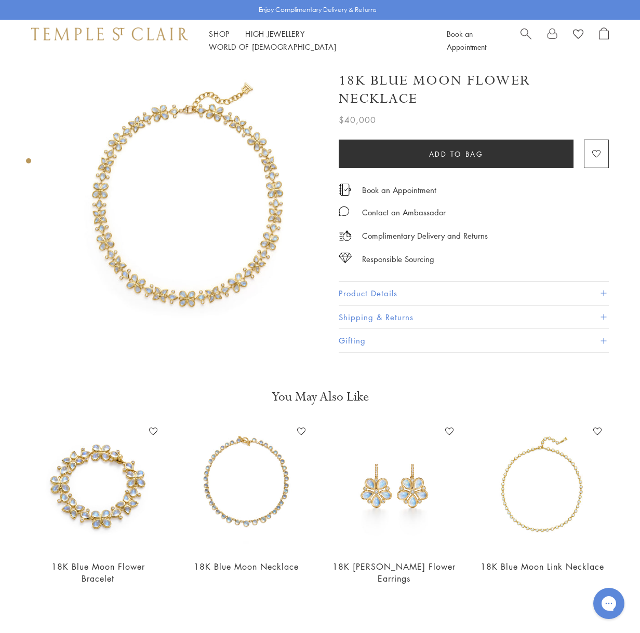
click at [390, 85] on h1 "18K Blue Moon Flower Necklace" at bounding box center [473, 90] width 270 height 36
click at [390, 84] on h1 "18K Blue Moon Flower Necklace" at bounding box center [473, 90] width 270 height 36
click at [396, 290] on button "Product Details" at bounding box center [473, 293] width 270 height 23
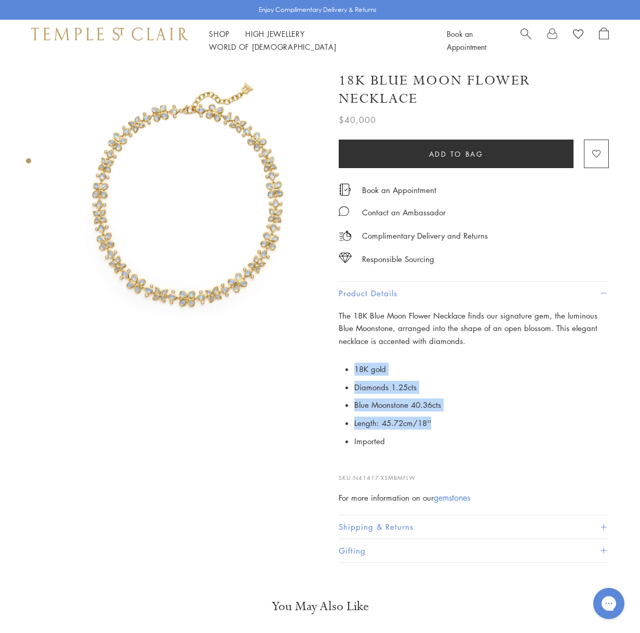
drag, startPoint x: 447, startPoint y: 427, endPoint x: 340, endPoint y: 360, distance: 126.6
click at [340, 360] on p "18K gold Diamonds 1.25cts Blue Moonstone 40.36cts Length: 45.72cm/18'' Imported" at bounding box center [473, 405] width 270 height 90
copy ul "18K gold Diamonds 1.25cts Blue Moonstone 40.36cts Length: 45.72cm/18''"
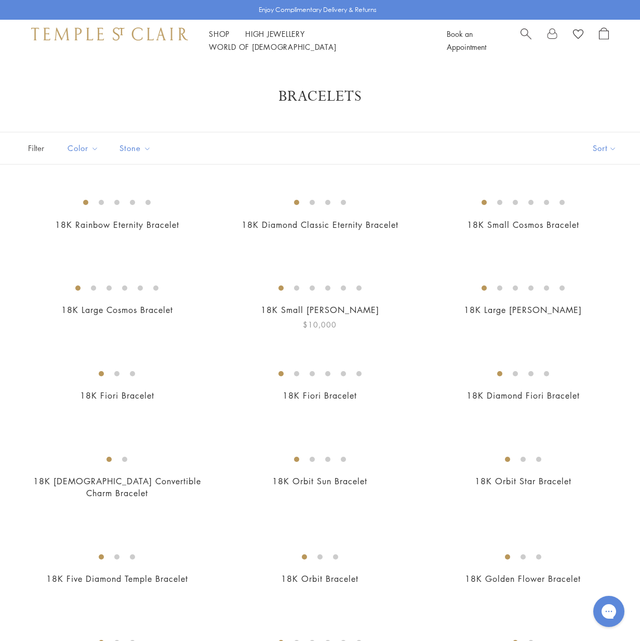
scroll to position [156, 0]
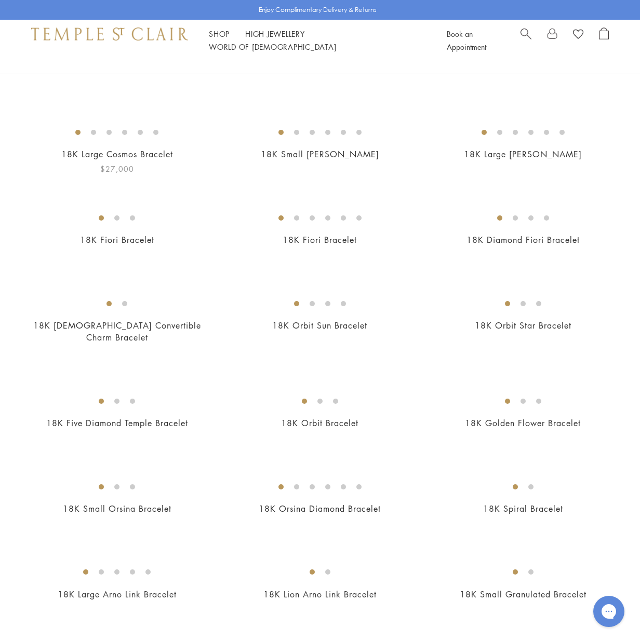
click at [0, 0] on img at bounding box center [0, 0] width 0 height 0
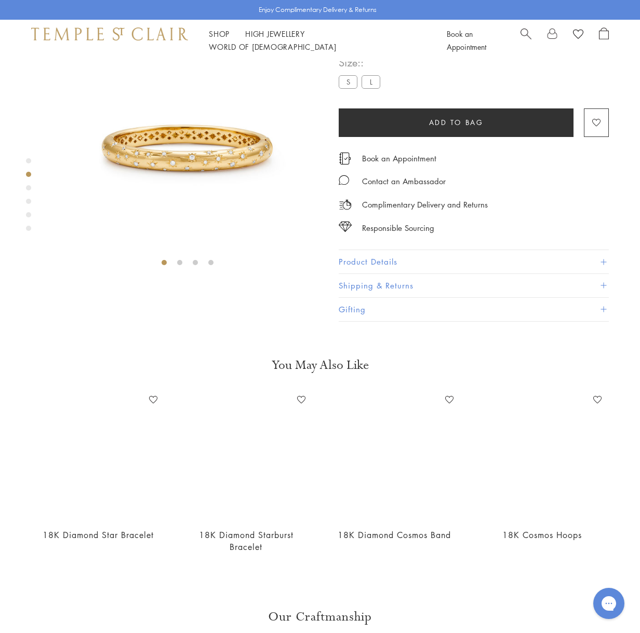
click at [384, 29] on h1 "18K Large Cosmos Bracelet" at bounding box center [453, 19] width 231 height 18
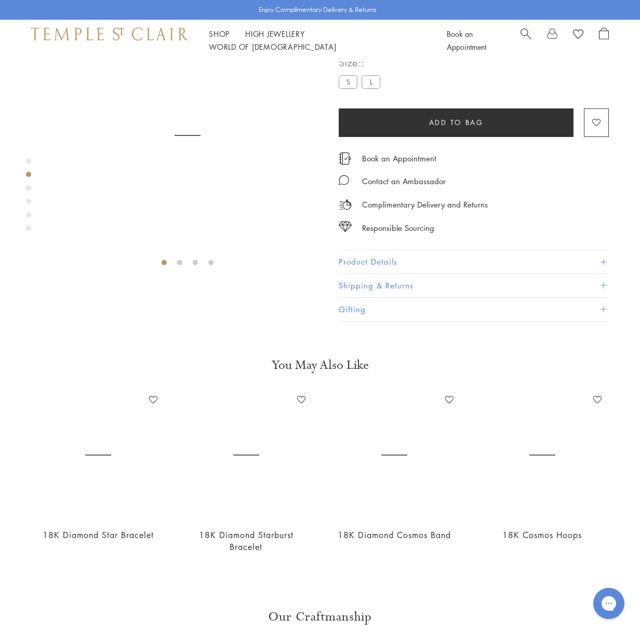
click at [384, 29] on h1 "18K Large Cosmos Bracelet" at bounding box center [453, 19] width 231 height 18
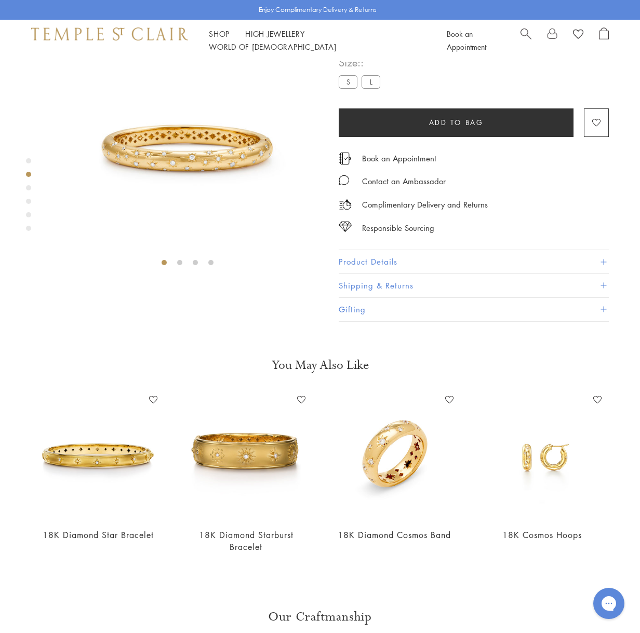
click at [460, 274] on button "Product Details" at bounding box center [473, 261] width 270 height 23
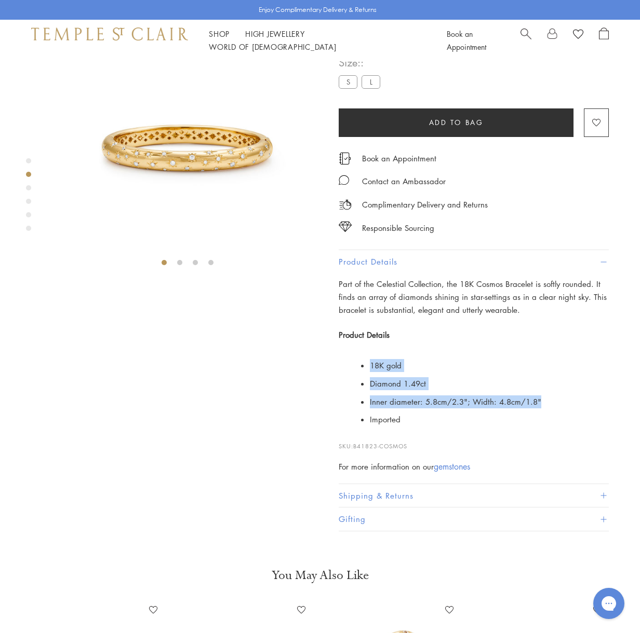
drag, startPoint x: 387, startPoint y: 427, endPoint x: 559, endPoint y: 462, distance: 175.8
click at [559, 429] on ul "18K gold Diamond 1.49ct Inner diameter: 5.8cm/2.3"; Width: 4.8cm/1.8" Imported" at bounding box center [481, 393] width 254 height 72
copy ul "18K gold Diamond 1.49ct Inner diameter: 5.8cm/2.3"; Width: 4.8cm/1.8""
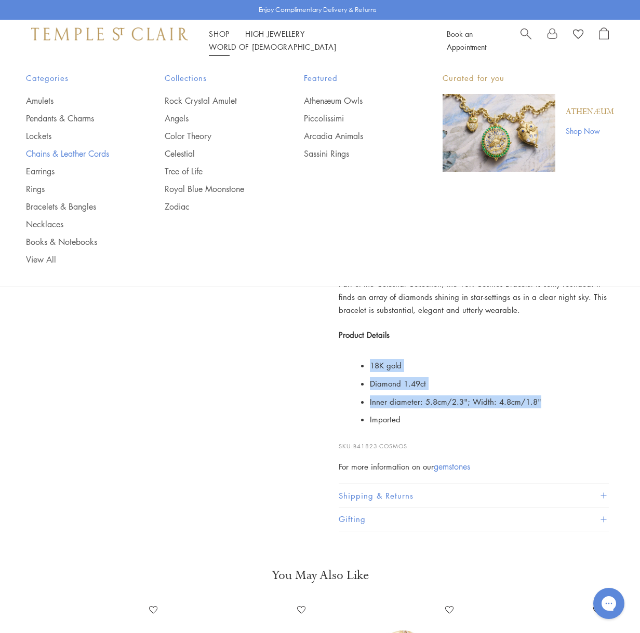
click at [67, 153] on link "Chains & Leather Cords" at bounding box center [74, 153] width 97 height 11
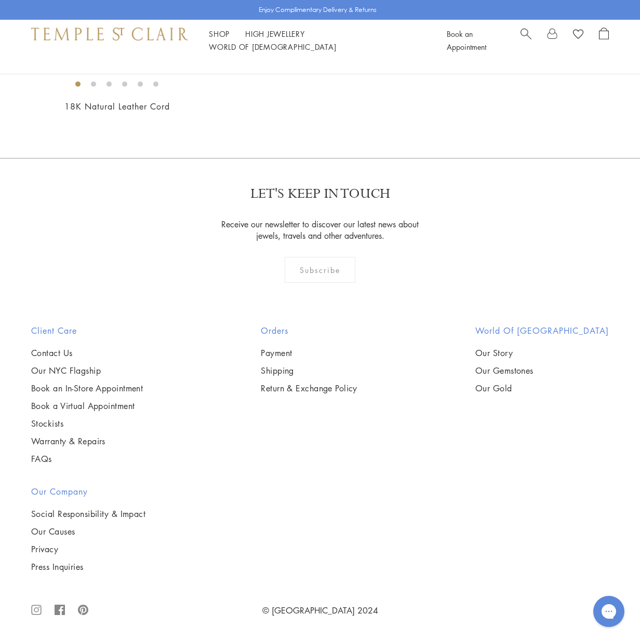
scroll to position [1298, 0]
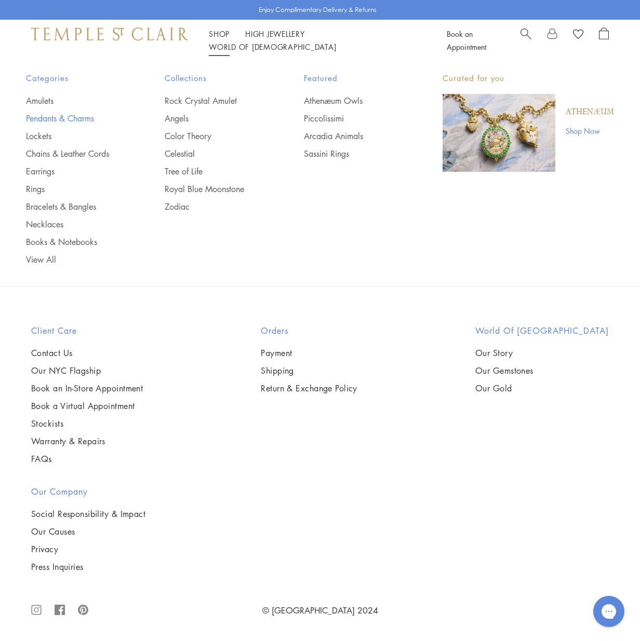
click at [53, 118] on link "Pendants & Charms" at bounding box center [74, 118] width 97 height 11
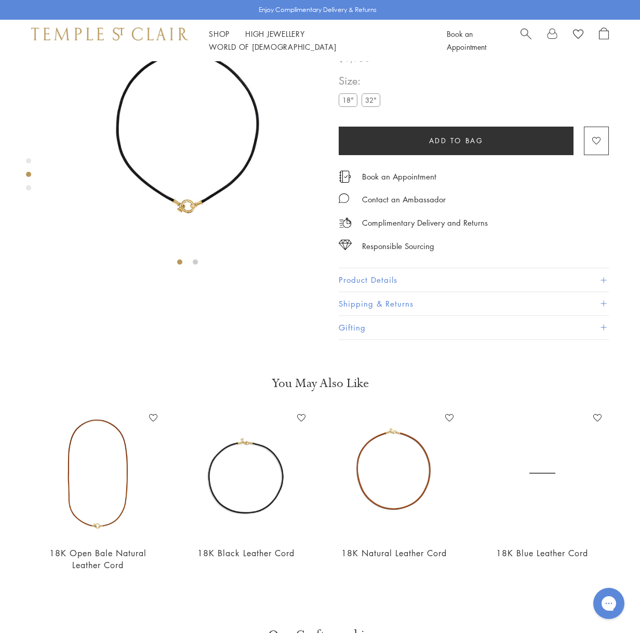
scroll to position [61, 0]
drag, startPoint x: 381, startPoint y: 95, endPoint x: 379, endPoint y: 101, distance: 6.1
click at [379, 47] on h1 "18K Open Bale Black Leather Cord" at bounding box center [473, 28] width 270 height 36
copy h1 "18K Open Bale Black Leather Cord"
click at [374, 47] on h1 "18K Open Bale Black Leather Cord" at bounding box center [473, 28] width 270 height 36
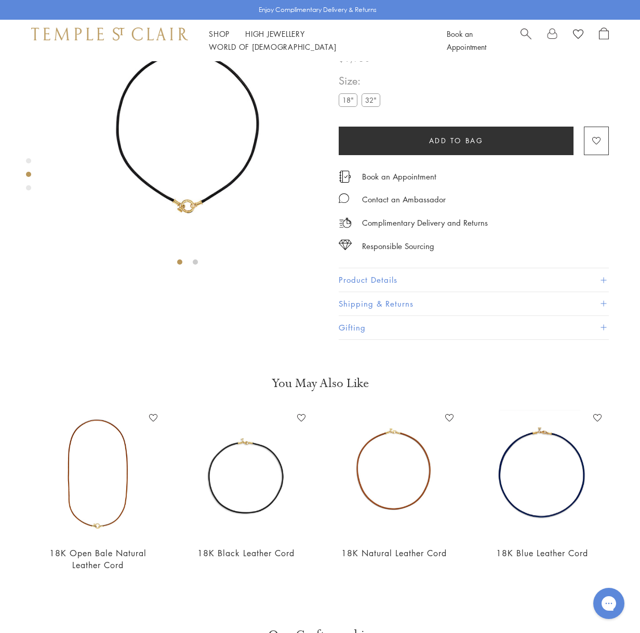
click at [374, 47] on h1 "18K Open Bale Black Leather Cord" at bounding box center [473, 28] width 270 height 36
copy div "18K Open Bale Black Leather Cord"
click at [406, 292] on button "Product Details" at bounding box center [473, 279] width 270 height 23
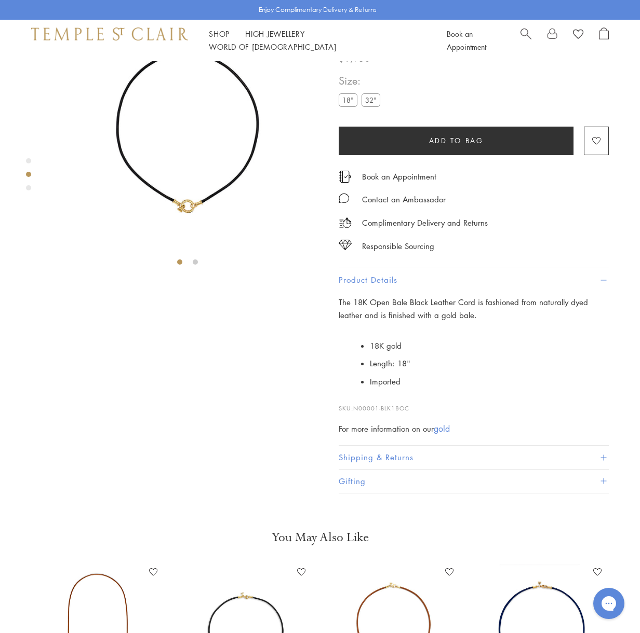
scroll to position [0, 0]
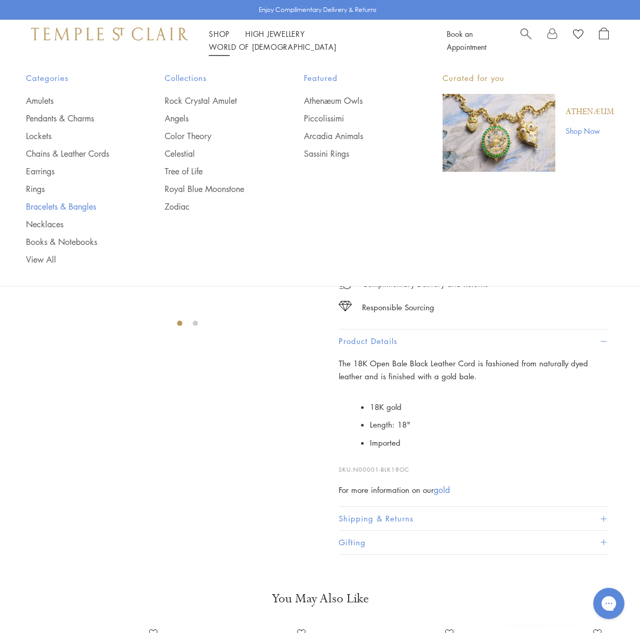
click at [66, 207] on link "Bracelets & Bangles" at bounding box center [74, 206] width 97 height 11
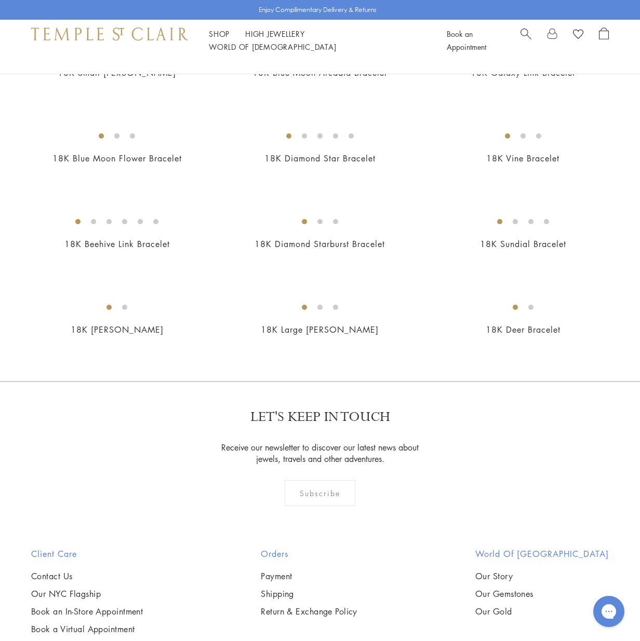
scroll to position [779, 0]
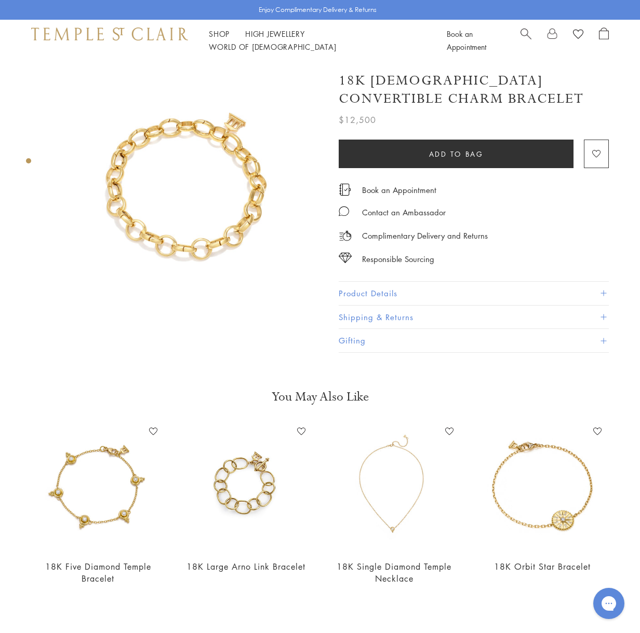
click at [397, 79] on h1 "18K [DEMOGRAPHIC_DATA] Convertible Charm Bracelet" at bounding box center [473, 90] width 270 height 36
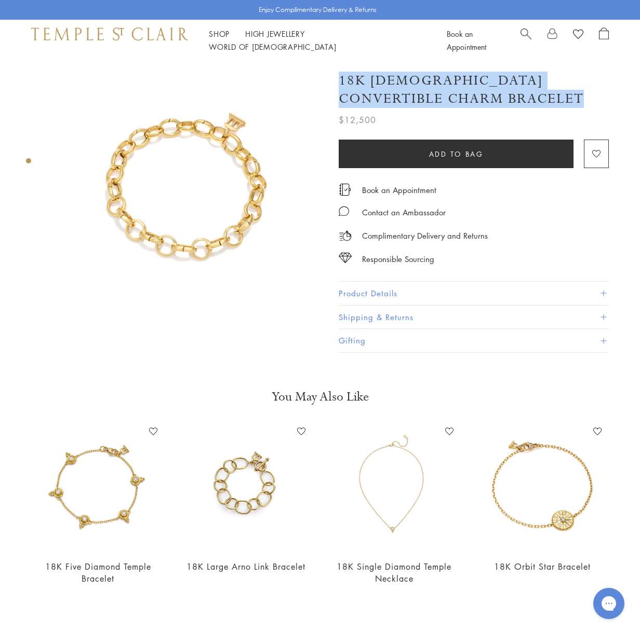
click at [397, 79] on h1 "18K [DEMOGRAPHIC_DATA] Convertible Charm Bracelet" at bounding box center [473, 90] width 270 height 36
copy div "18K [DEMOGRAPHIC_DATA] Convertible Charm Bracelet"
click at [389, 298] on button "Product Details" at bounding box center [473, 293] width 270 height 23
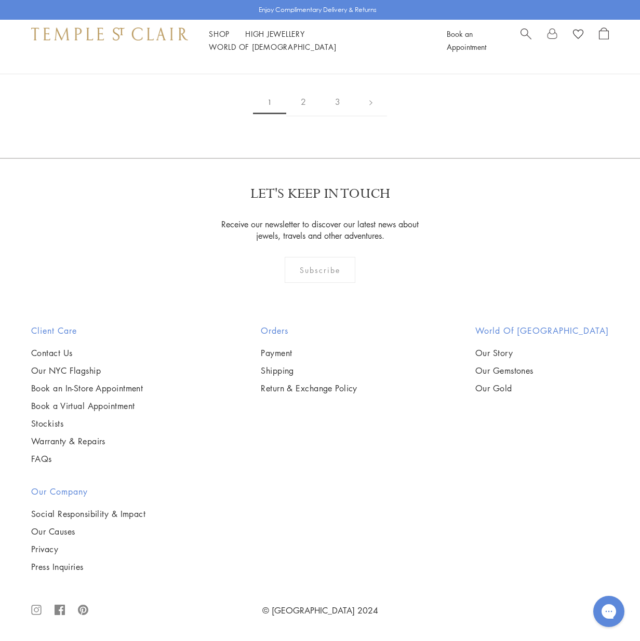
scroll to position [4670, 0]
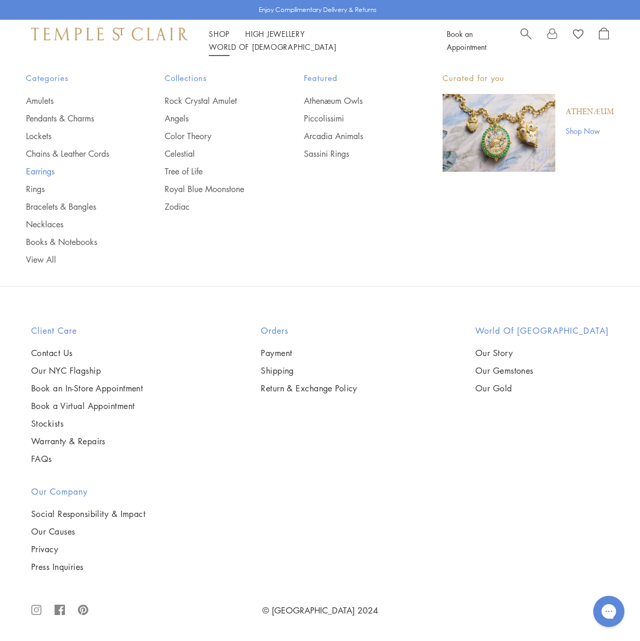
click at [47, 170] on link "Earrings" at bounding box center [74, 171] width 97 height 11
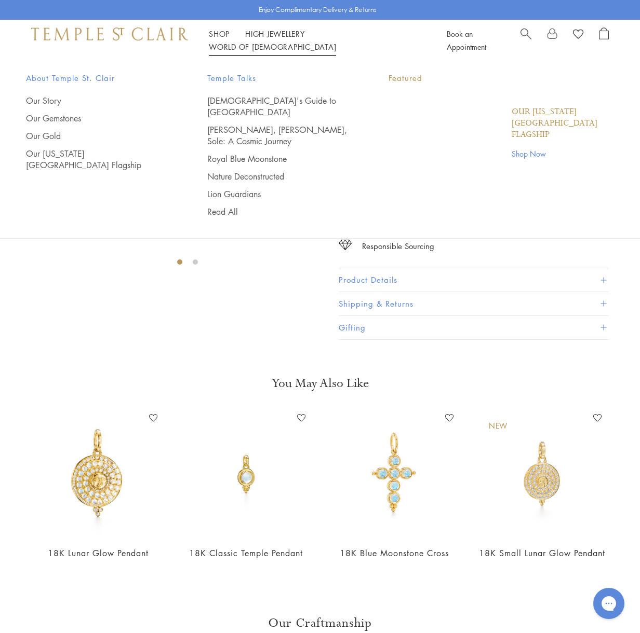
click at [391, 83] on p "Featured" at bounding box center [500, 78] width 225 height 13
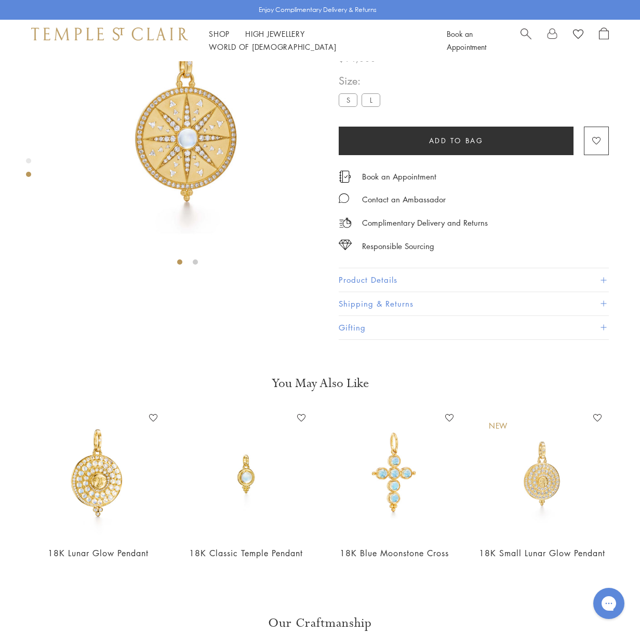
click at [379, 47] on h1 "18K Large Sole Mandala Pendant" at bounding box center [473, 28] width 270 height 36
copy div "18K Large Sole Mandala Pendant"
click at [368, 292] on button "Product Details" at bounding box center [473, 279] width 270 height 23
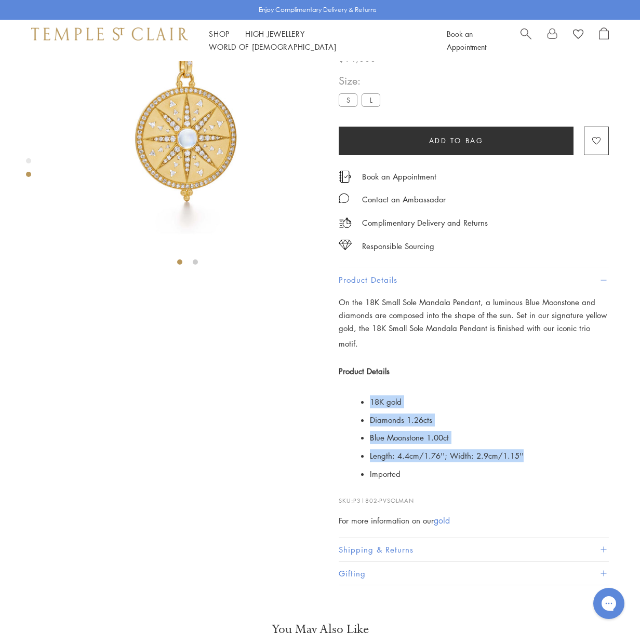
drag, startPoint x: 547, startPoint y: 452, endPoint x: 355, endPoint y: 402, distance: 198.6
click at [355, 402] on ul "18K gold Diamonds 1.26cts Blue Moonstone 1.00ct Length: 4.4cm/1.76 ''; Width: 2…" at bounding box center [481, 438] width 254 height 90
copy ul "18K gold Diamonds 1.26cts Blue Moonstone 1.00ct Length: 4.4cm/1.76 ''; Width: 2…"
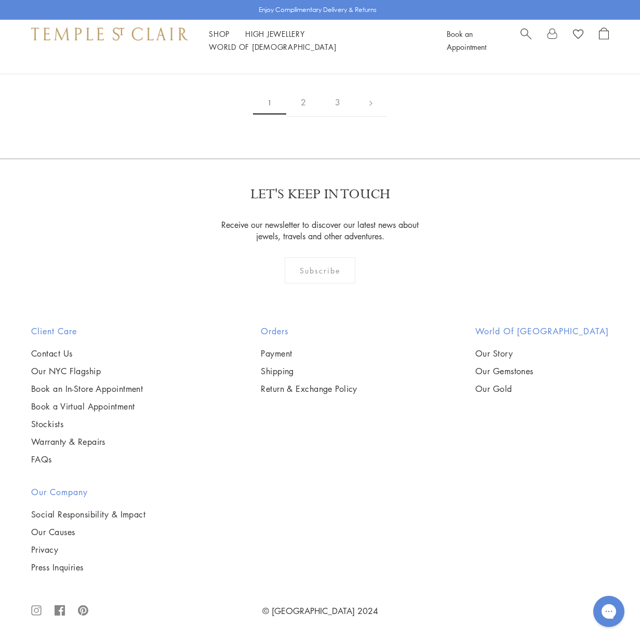
scroll to position [4356, 0]
click at [301, 117] on link "2" at bounding box center [303, 102] width 34 height 29
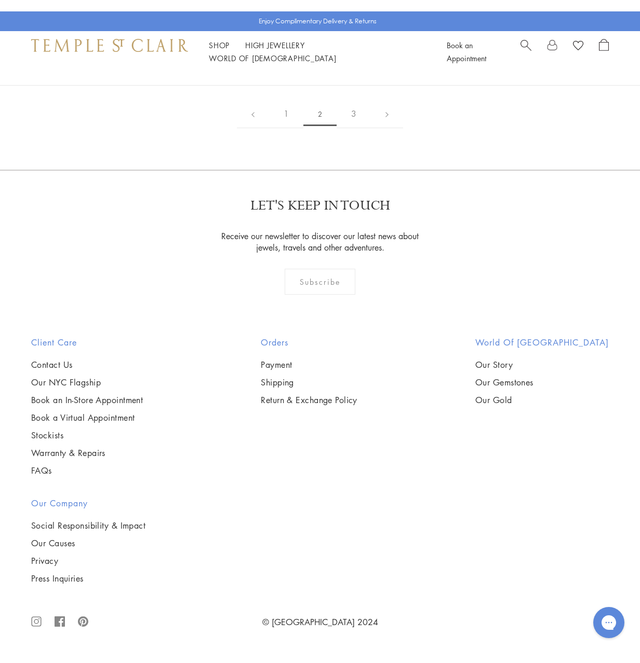
scroll to position [3271, 0]
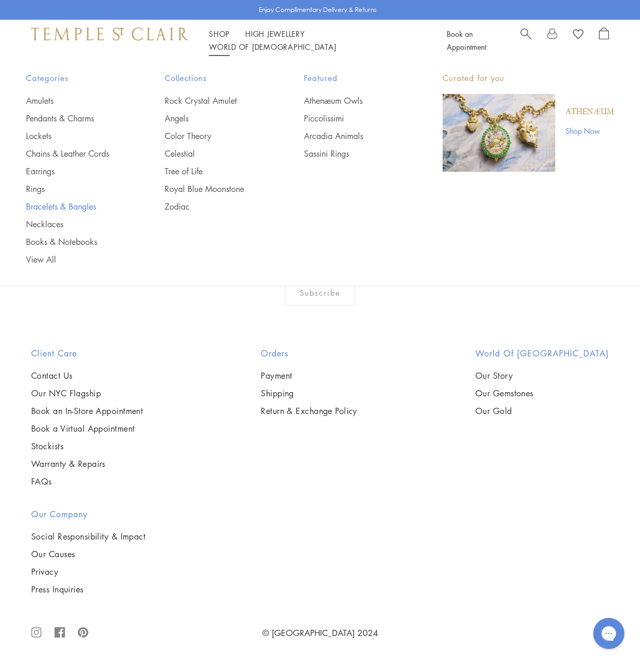
click at [49, 205] on link "Bracelets & Bangles" at bounding box center [74, 206] width 97 height 11
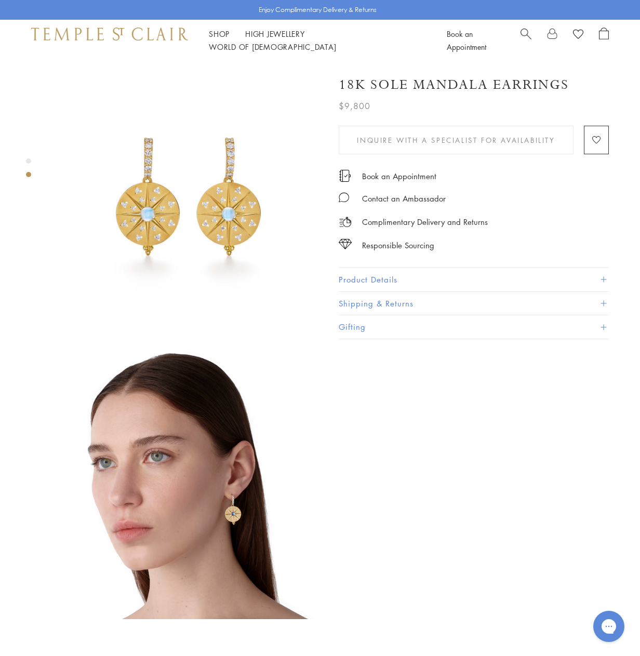
click at [400, 83] on h1 "18K Sole Mandala Earrings" at bounding box center [453, 85] width 230 height 18
copy div "18K Sole Mandala Earrings"
click at [372, 278] on button "Product Details" at bounding box center [473, 279] width 270 height 23
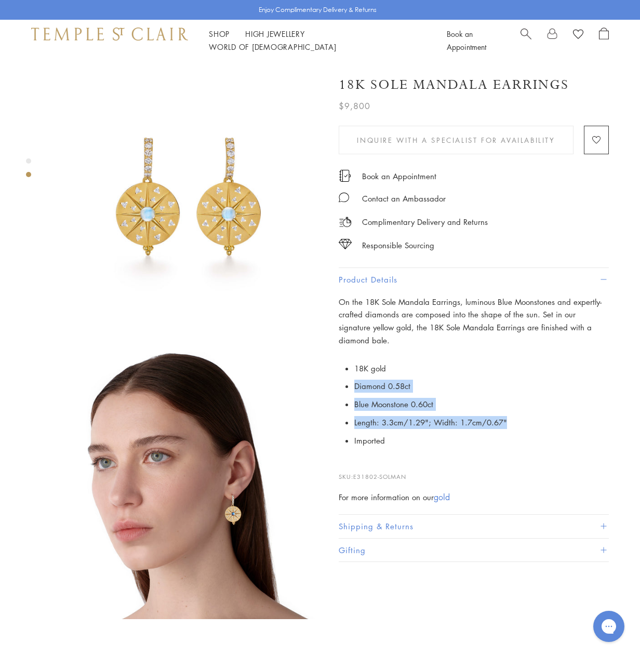
drag, startPoint x: 352, startPoint y: 371, endPoint x: 528, endPoint y: 412, distance: 180.7
click at [528, 412] on p "18K gold Diamond 0.58ct Blue Moonstone 0.60ct Length: 3.3cm/1.29"; Width: 1.7cm…" at bounding box center [473, 404] width 270 height 90
copy ul "Diamond 0.58ct Blue Moonstone 0.60ct Length: 3.3cm/1.29"; Width: 1.7cm/0.67""
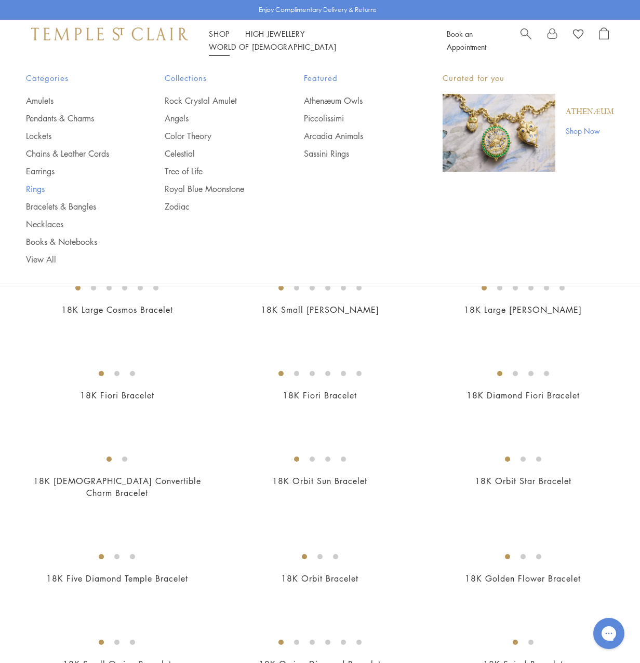
click at [38, 192] on link "Rings" at bounding box center [74, 188] width 97 height 11
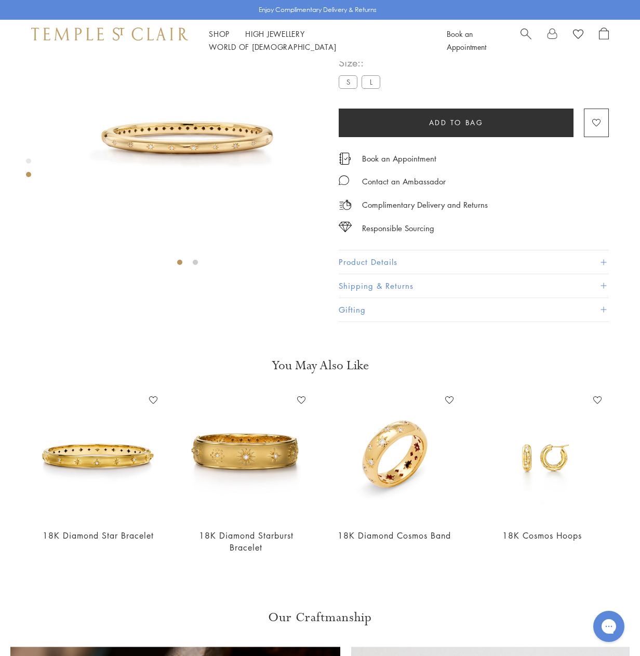
click at [417, 29] on h1 "18K Small Cosmos Bracelet" at bounding box center [452, 19] width 229 height 18
copy div "18K Small Cosmos Bracelet"
click at [418, 274] on button "Product Details" at bounding box center [473, 261] width 270 height 23
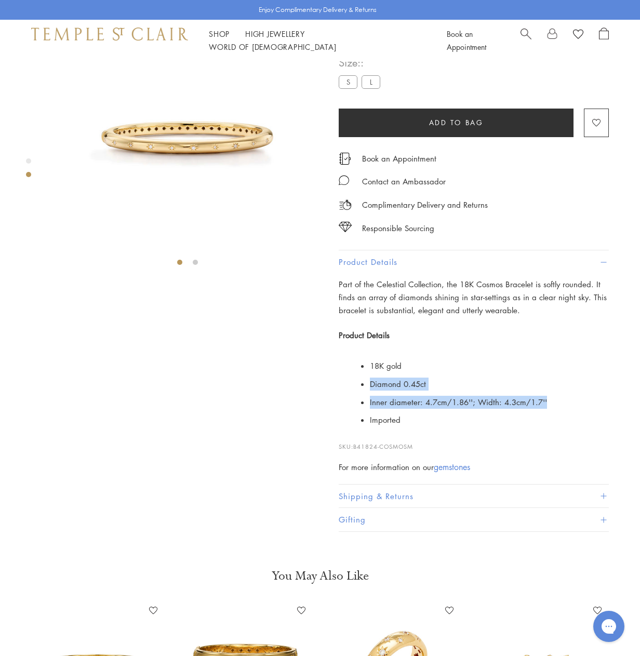
drag, startPoint x: 369, startPoint y: 389, endPoint x: 580, endPoint y: 415, distance: 212.4
click at [580, 415] on ul "18K gold Diamond 0.45ct Inner diameter: 4.7cm/1.86''; Width: 4.3cm/1.7'' Import…" at bounding box center [481, 393] width 254 height 72
copy ul "Diamond 0.45ct Inner diameter: 4.7cm/1.86''; Width: 4.3cm/1.7''"
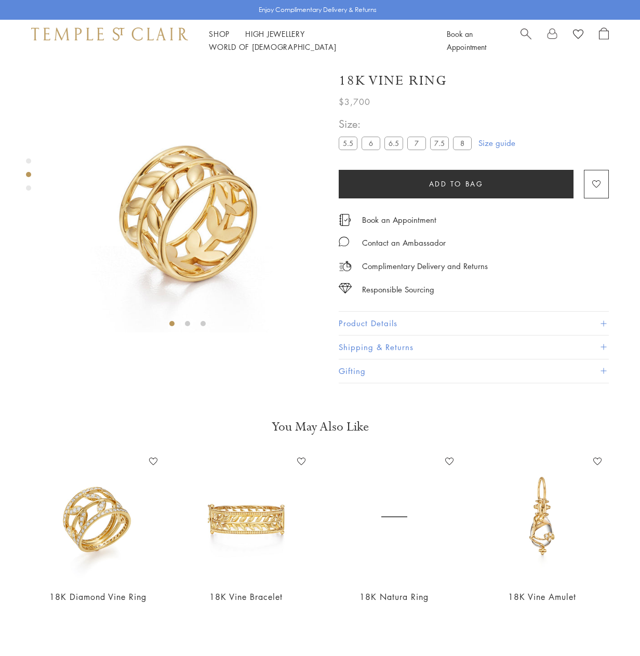
click at [393, 329] on button "Product Details" at bounding box center [473, 322] width 270 height 23
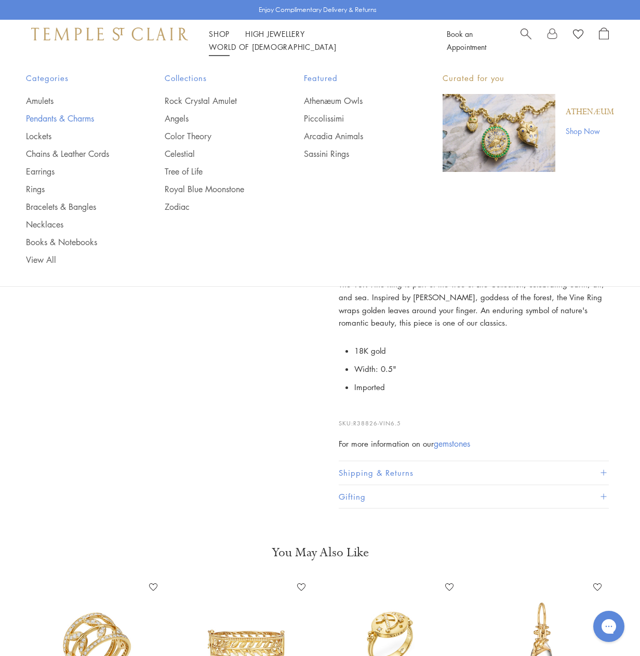
click at [48, 117] on link "Pendants & Charms" at bounding box center [74, 118] width 97 height 11
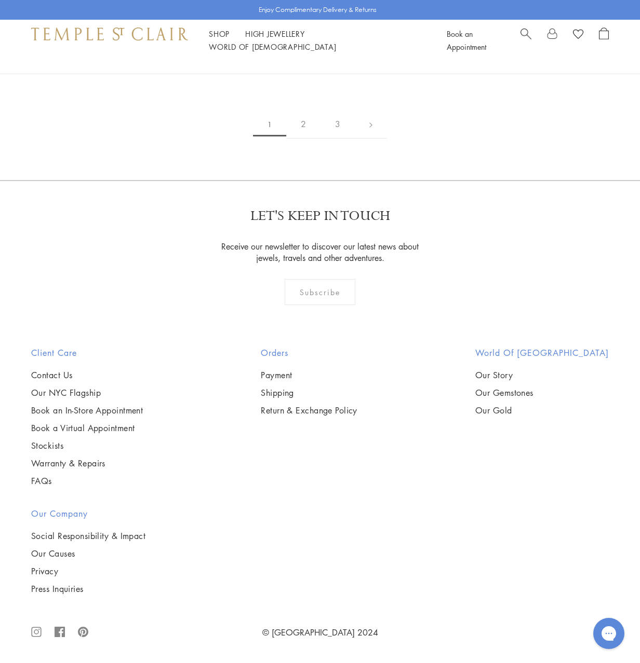
scroll to position [2388, 0]
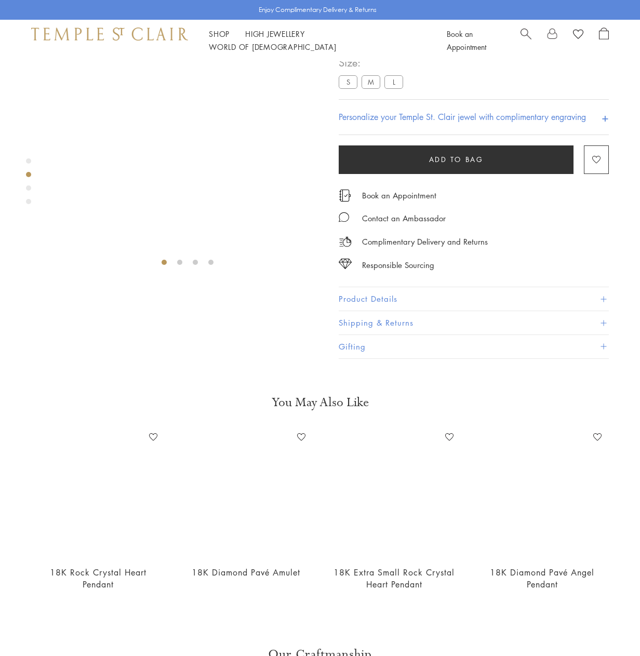
click at [387, 310] on button "Product Details" at bounding box center [473, 298] width 270 height 23
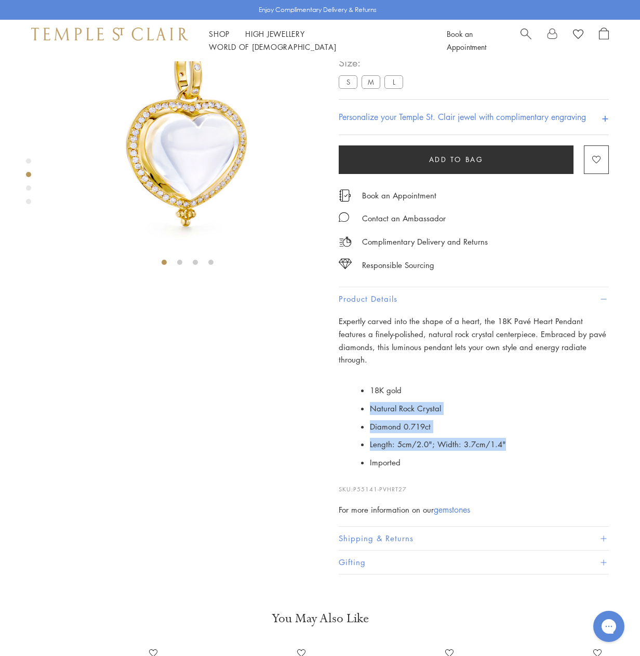
drag, startPoint x: 368, startPoint y: 468, endPoint x: 520, endPoint y: 505, distance: 156.1
click at [525, 471] on ul "18K gold Natural Rock [PERSON_NAME] 0.719ct Length: 5cm/2.0"; Width: 3.7cm/1.4"…" at bounding box center [481, 426] width 254 height 90
copy ul "Natural Rock [PERSON_NAME] 0.719ct Length: 5cm/2.0"; Width: 3.7cm/1.4""
click at [458, 29] on h1 "18K Large Pavé Heart Pendant" at bounding box center [464, 19] width 253 height 18
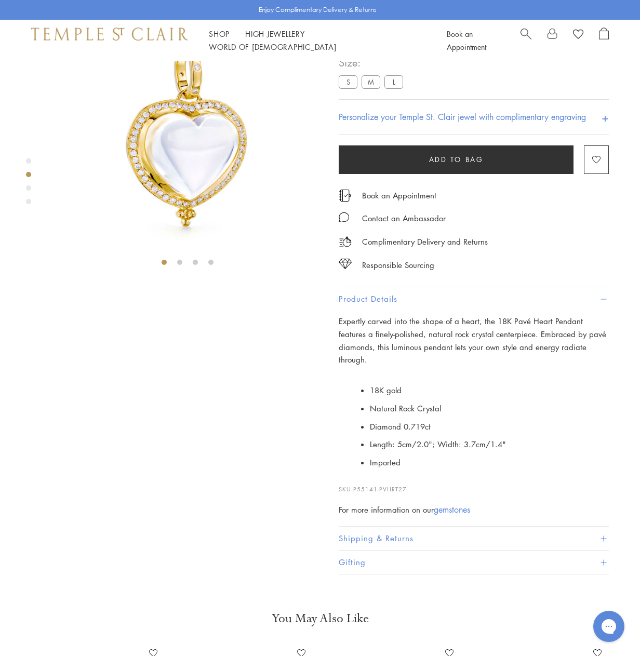
click at [458, 29] on h1 "18K Large Pavé Heart Pendant" at bounding box center [464, 19] width 253 height 18
copy div "18K Large Pavé Heart Pendant"
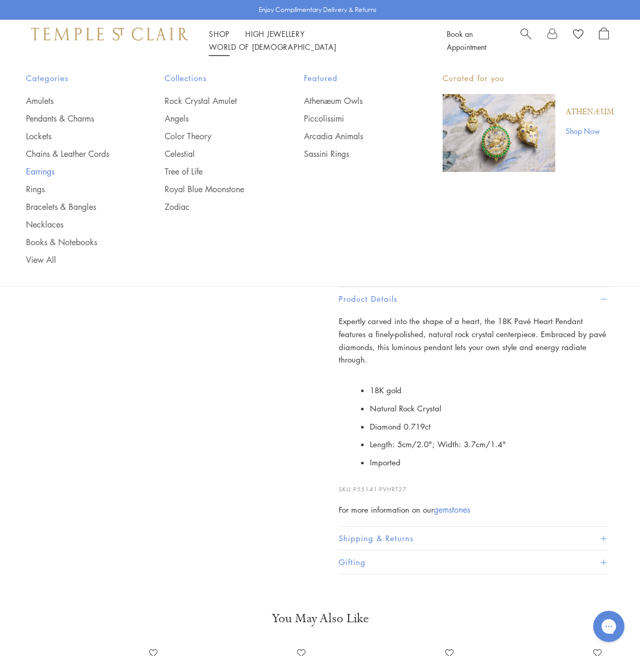
click at [44, 170] on link "Earrings" at bounding box center [74, 171] width 97 height 11
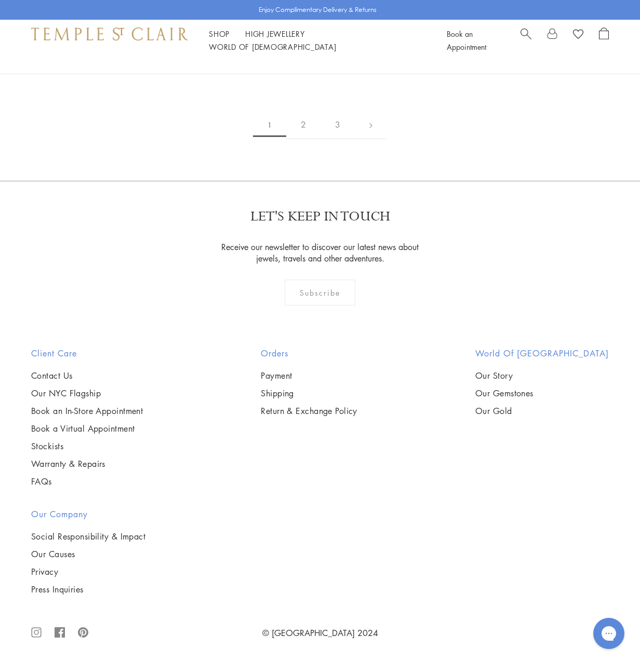
scroll to position [4205, 0]
click at [304, 139] on link "2" at bounding box center [303, 125] width 34 height 29
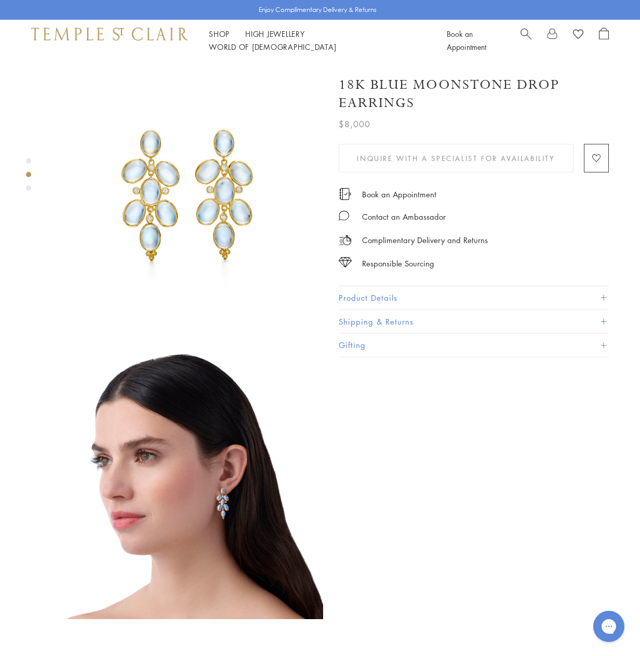
click at [398, 98] on h1 "18K Blue Moonstone Drop Earrings" at bounding box center [473, 94] width 270 height 36
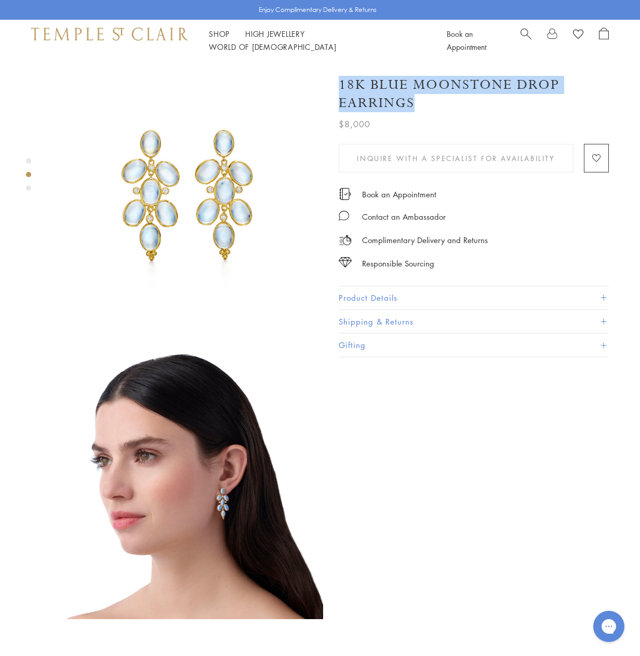
click at [398, 98] on h1 "18K Blue Moonstone Drop Earrings" at bounding box center [473, 94] width 270 height 36
copy div "18K Blue Moonstone Drop Earrings"
drag, startPoint x: 361, startPoint y: 296, endPoint x: 355, endPoint y: 306, distance: 11.7
click at [361, 296] on button "Product Details" at bounding box center [473, 297] width 270 height 23
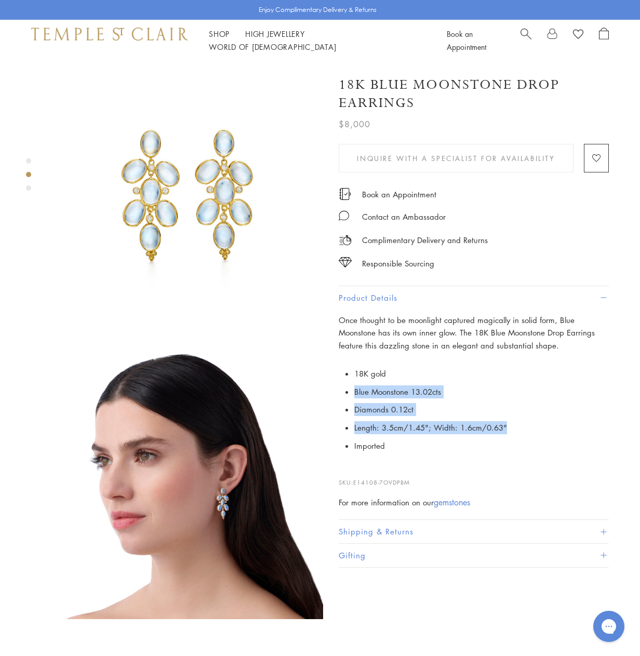
drag, startPoint x: 354, startPoint y: 389, endPoint x: 526, endPoint y: 434, distance: 178.0
click at [526, 434] on ul "18K gold Blue Moonstone 13.02cts Diamonds 0.12ct Length: 3.5cm/1.45"; Width: 1.…" at bounding box center [481, 409] width 254 height 90
copy ul "Blue Moonstone 13.02cts Diamonds 0.12ct Length: 3.5cm/1.45"; Width: 1.6cm/0.63""
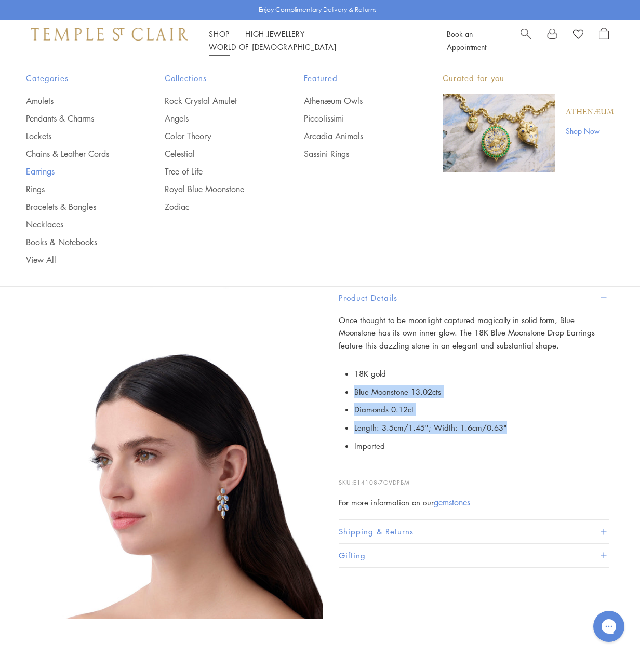
click at [37, 173] on link "Earrings" at bounding box center [74, 171] width 97 height 11
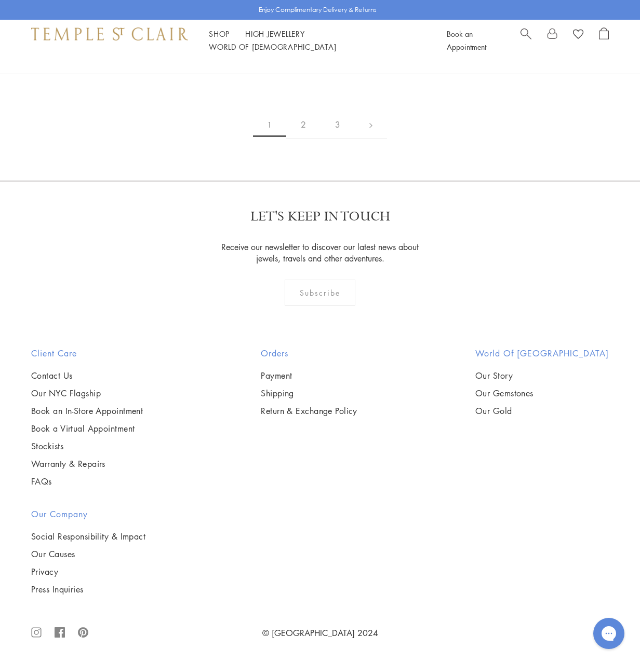
scroll to position [3167, 0]
click at [0, 0] on img at bounding box center [0, 0] width 0 height 0
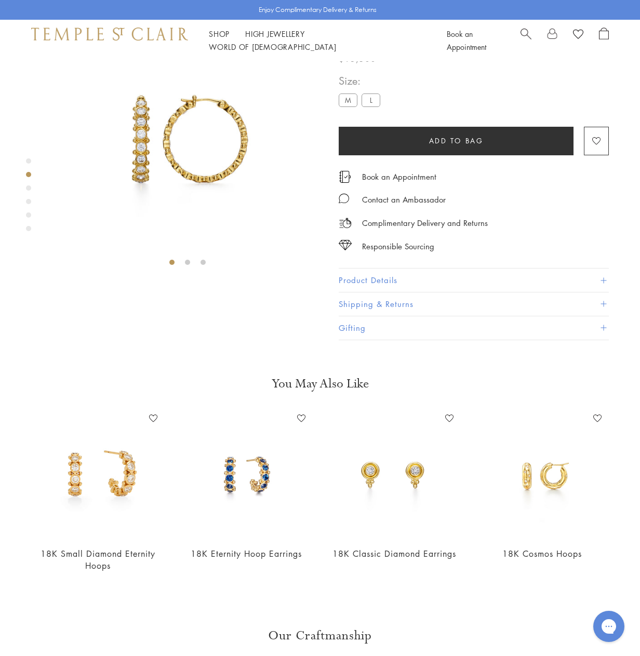
click at [353, 47] on h1 "18K Medium Diamond Eternity Hoops" at bounding box center [473, 28] width 270 height 36
click at [399, 292] on button "Product Details" at bounding box center [473, 279] width 270 height 23
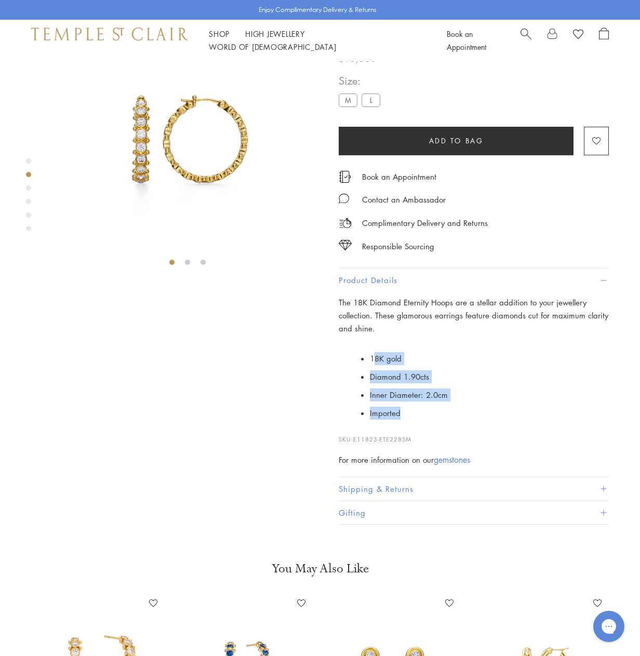
drag, startPoint x: 373, startPoint y: 422, endPoint x: 485, endPoint y: 469, distance: 122.4
click at [485, 422] on ul "18K gold Diamond 1.90cts Inner Diameter: 2.0cm Imported" at bounding box center [489, 385] width 239 height 72
click at [486, 422] on li "Imported" at bounding box center [489, 413] width 239 height 18
drag, startPoint x: 369, startPoint y: 422, endPoint x: 471, endPoint y: 454, distance: 106.6
click at [471, 422] on ul "18K gold Diamond 1.90cts Inner Diameter: 2.0cm Imported" at bounding box center [481, 385] width 254 height 72
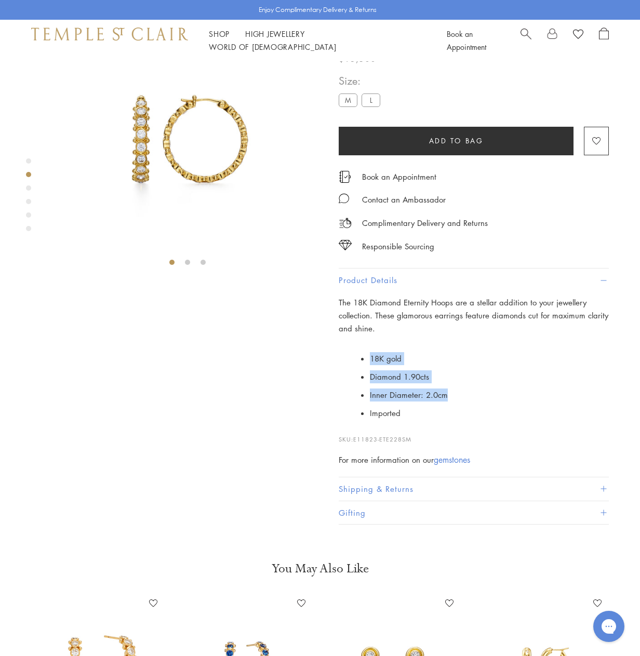
copy ul "18K gold Diamond 1.90cts Inner Diameter: 2.0cm"
click at [403, 47] on h1 "18K Medium Diamond Eternity Hoops" at bounding box center [473, 28] width 270 height 36
copy div "18K Medium Diamond Eternity Hoops"
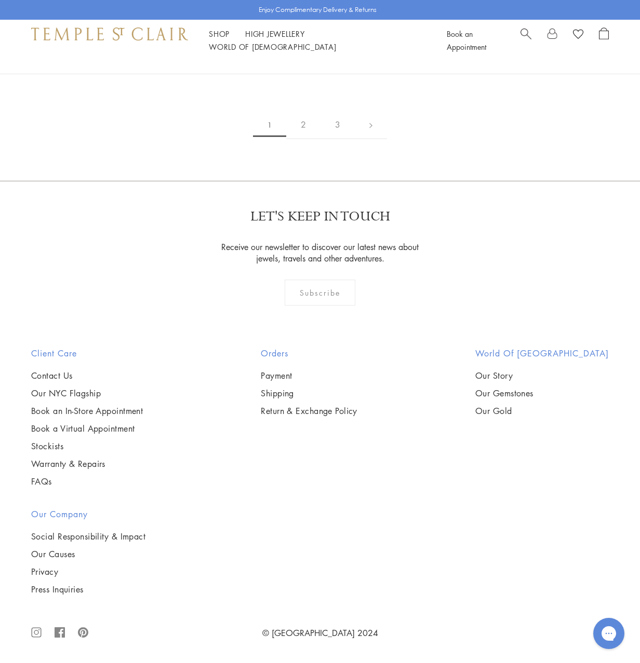
scroll to position [4205, 0]
click at [301, 139] on link "2" at bounding box center [303, 125] width 34 height 29
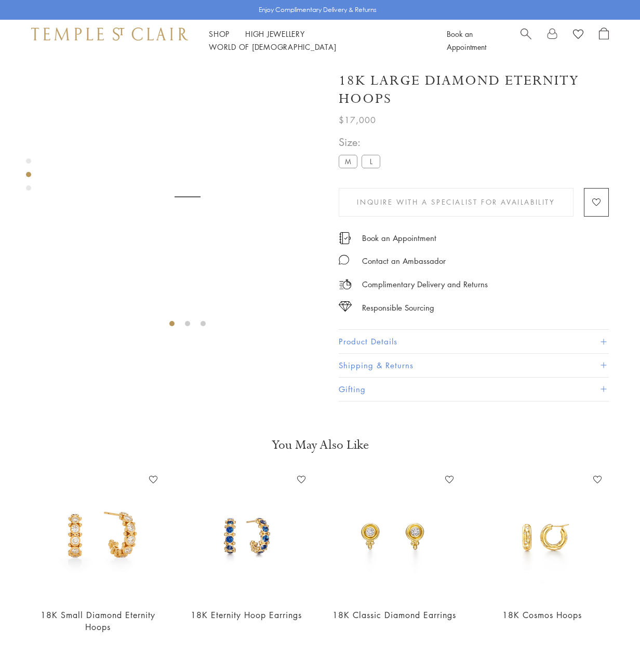
click at [379, 340] on button "Product Details" at bounding box center [473, 341] width 270 height 23
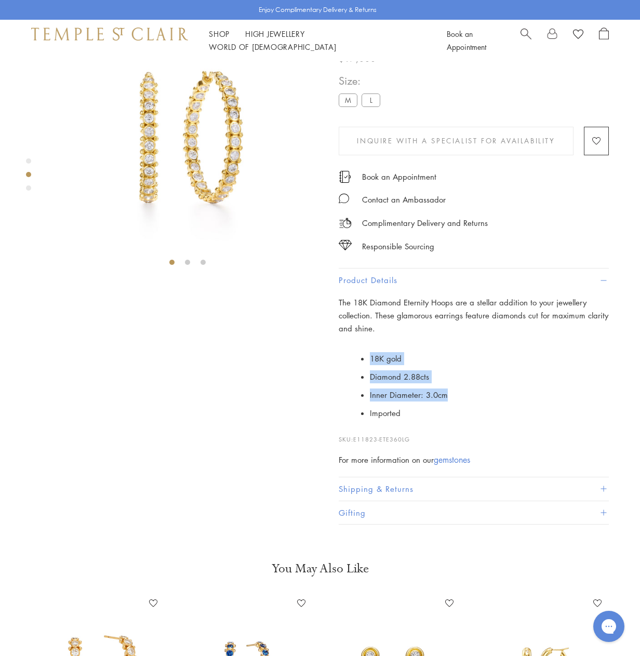
drag, startPoint x: 367, startPoint y: 422, endPoint x: 456, endPoint y: 457, distance: 96.2
click at [456, 422] on ul "18K gold Diamond 2.88cts Inner Diameter: 3.0cm Imported" at bounding box center [481, 385] width 254 height 72
copy ul "18K gold Diamond 2.88cts Inner Diameter: 3.0cm"
click at [369, 47] on h1 "18K Large Diamond Eternity Hoops" at bounding box center [473, 28] width 270 height 36
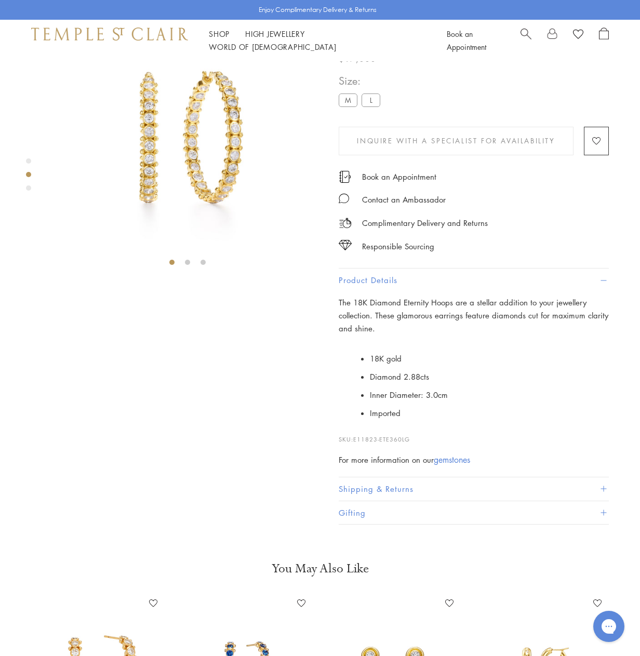
click at [369, 47] on h1 "18K Large Diamond Eternity Hoops" at bounding box center [473, 28] width 270 height 36
copy div "18K Large Diamond Eternity Hoops"
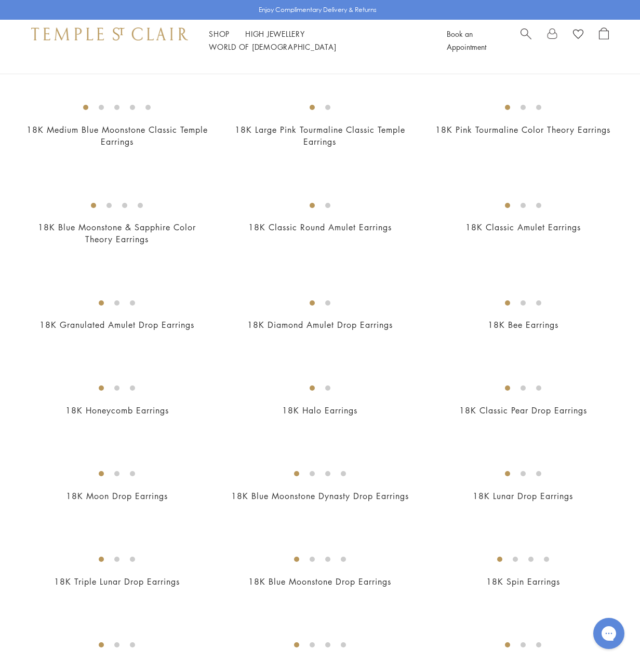
scroll to position [672, 0]
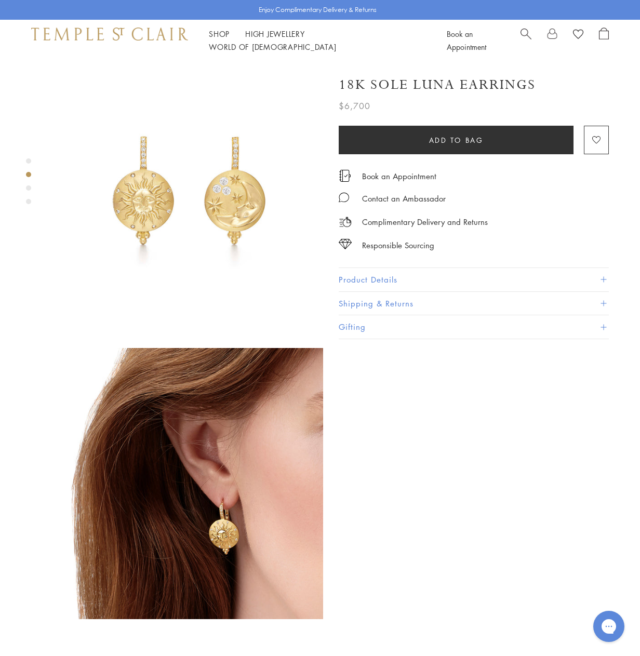
click at [376, 284] on button "Product Details" at bounding box center [473, 279] width 270 height 23
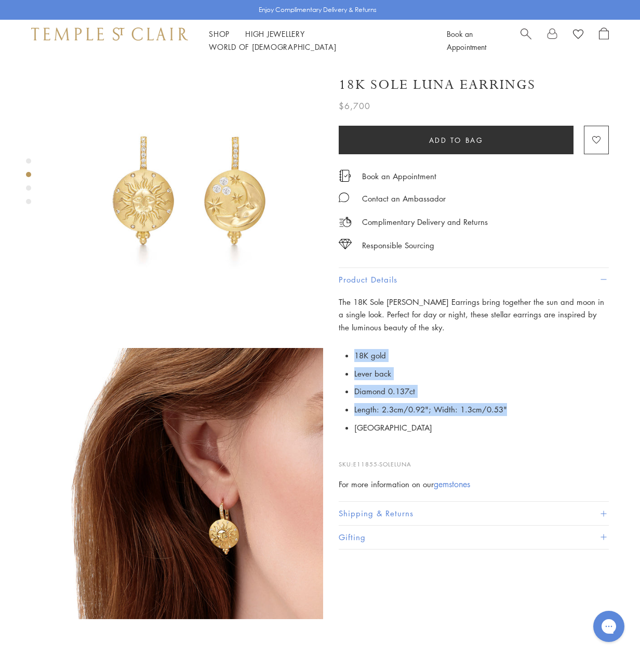
drag, startPoint x: 355, startPoint y: 353, endPoint x: 527, endPoint y: 402, distance: 179.8
click at [527, 402] on ul "18K gold Lever back Diamond 0.137ct Length: 2.3cm/0.92"; Width: 1.3cm/0.53" Ita…" at bounding box center [481, 391] width 254 height 90
copy ul "18K gold Lever back Diamond 0.137ct Length: 2.3cm/0.92"; Width: 1.3cm/0.53""
click at [431, 77] on h1 "18K Sole Luna Earrings" at bounding box center [436, 85] width 197 height 18
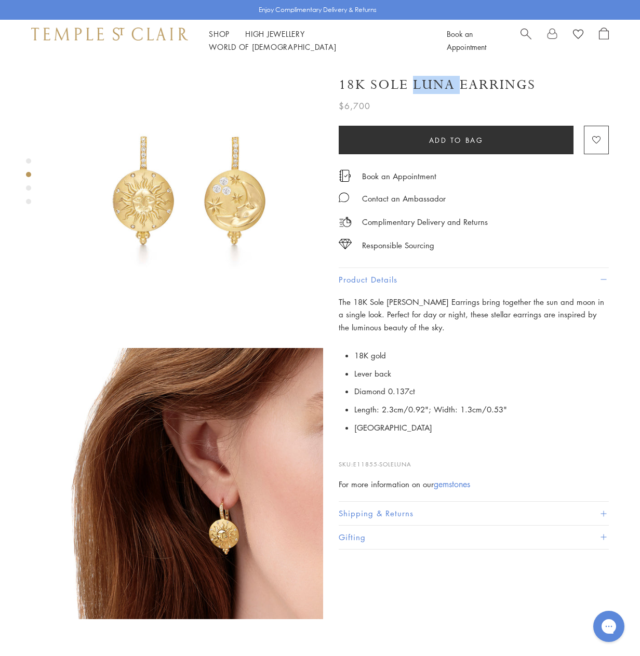
click at [430, 77] on h1 "18K Sole Luna Earrings" at bounding box center [436, 85] width 197 height 18
click at [429, 77] on h1 "18K Sole Luna Earrings" at bounding box center [436, 85] width 197 height 18
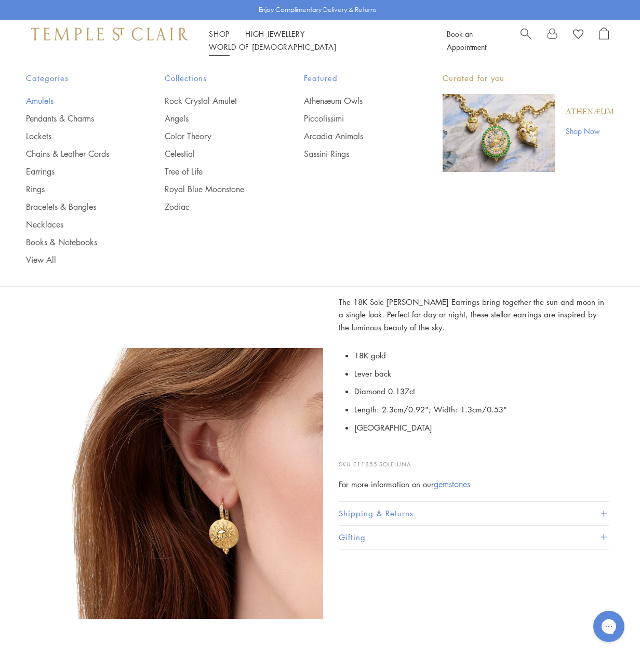
click at [39, 98] on link "Amulets" at bounding box center [74, 100] width 97 height 11
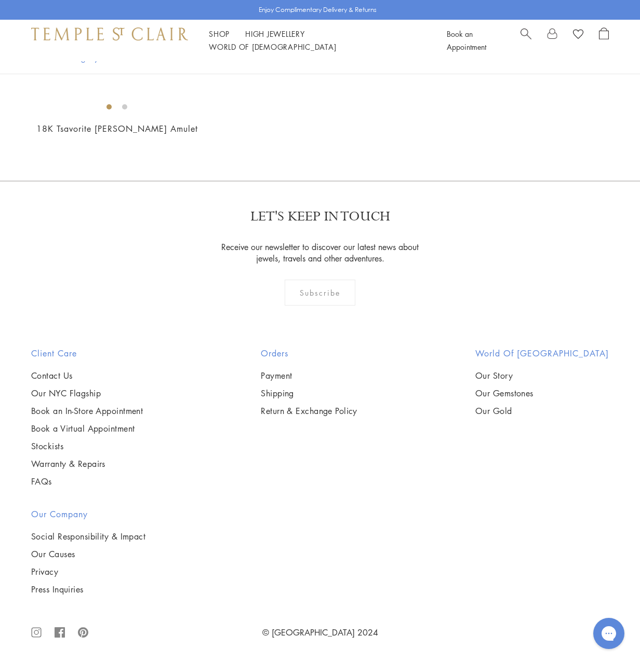
scroll to position [3323, 0]
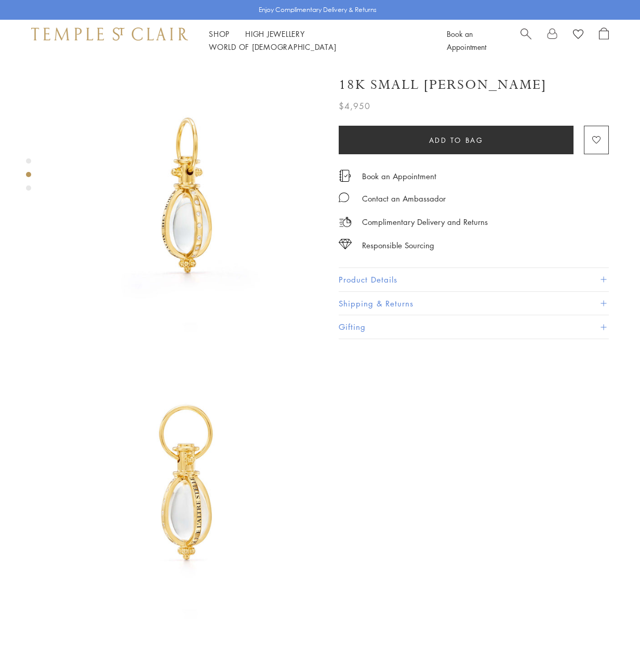
click at [354, 279] on button "Product Details" at bounding box center [473, 279] width 270 height 23
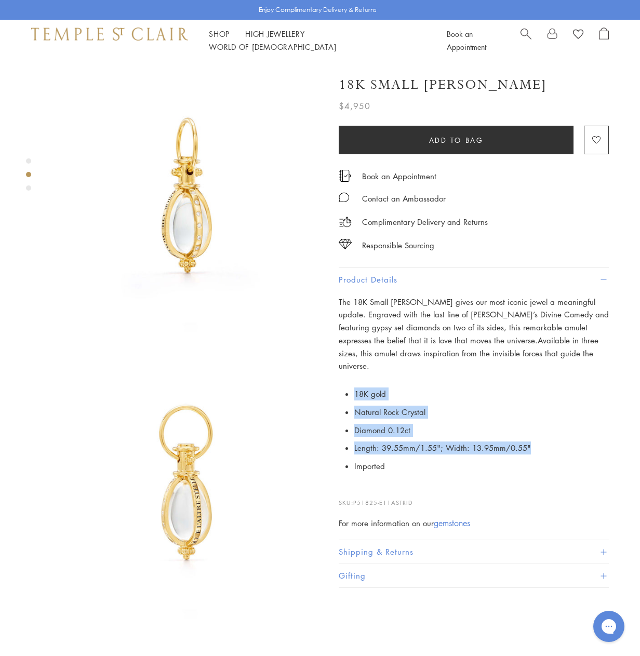
drag, startPoint x: 354, startPoint y: 376, endPoint x: 572, endPoint y: 443, distance: 228.1
click at [573, 438] on p "18K gold Natural Rock Crystal Diamond 0.12ct Length: 39.55mm/1.55"; Width: 13.9…" at bounding box center [473, 430] width 270 height 90
click at [462, 79] on h1 "18K Small Astrid Amulet" at bounding box center [442, 85] width 208 height 18
click at [462, 80] on h1 "18K Small Astrid Amulet" at bounding box center [442, 85] width 208 height 18
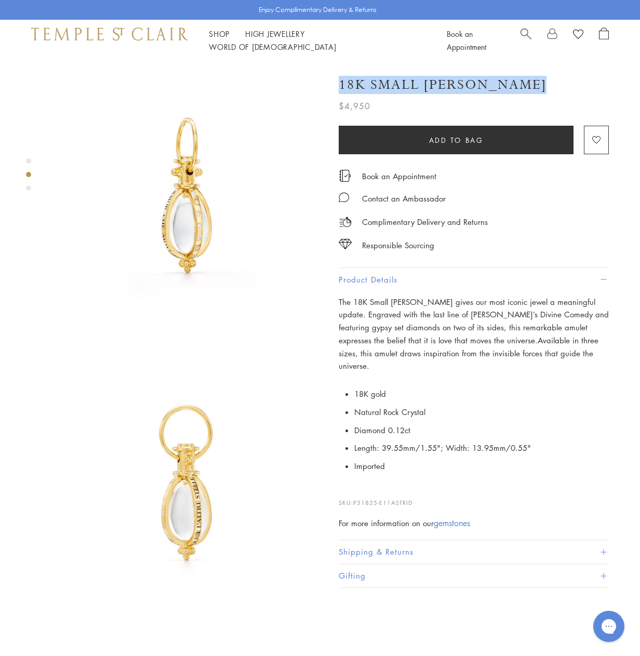
click at [462, 80] on h1 "18K Small Astrid Amulet" at bounding box center [442, 85] width 208 height 18
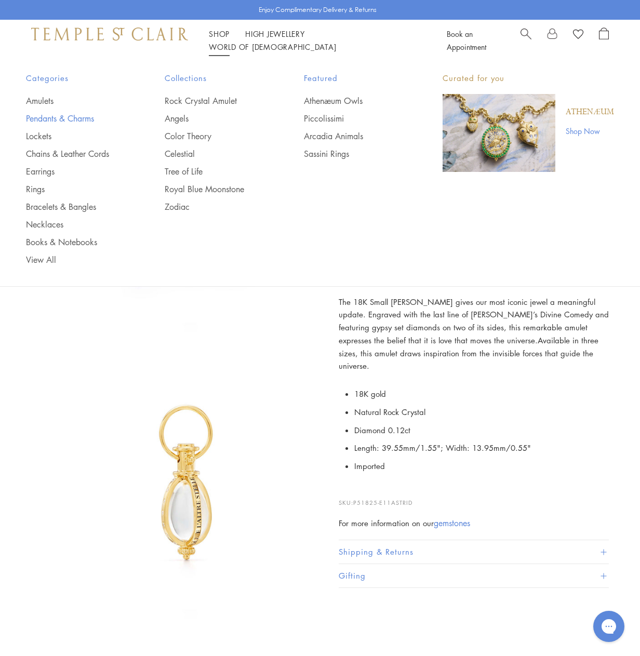
click at [64, 118] on link "Pendants & Charms" at bounding box center [74, 118] width 97 height 11
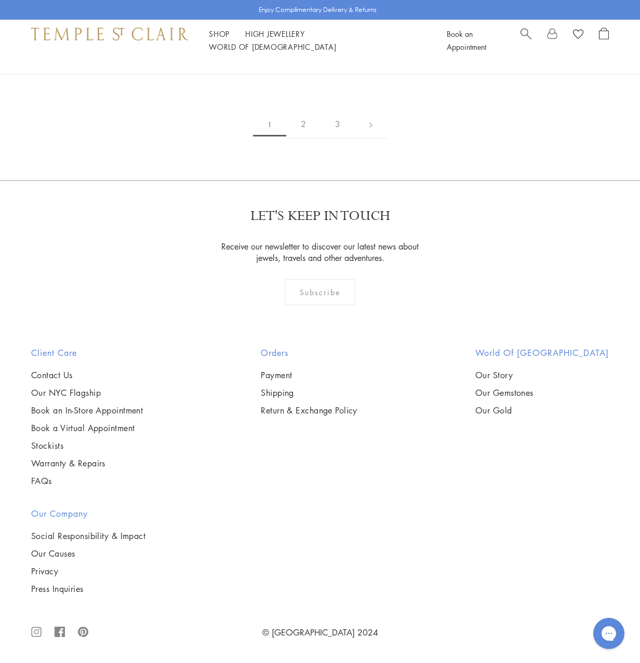
scroll to position [4509, 0]
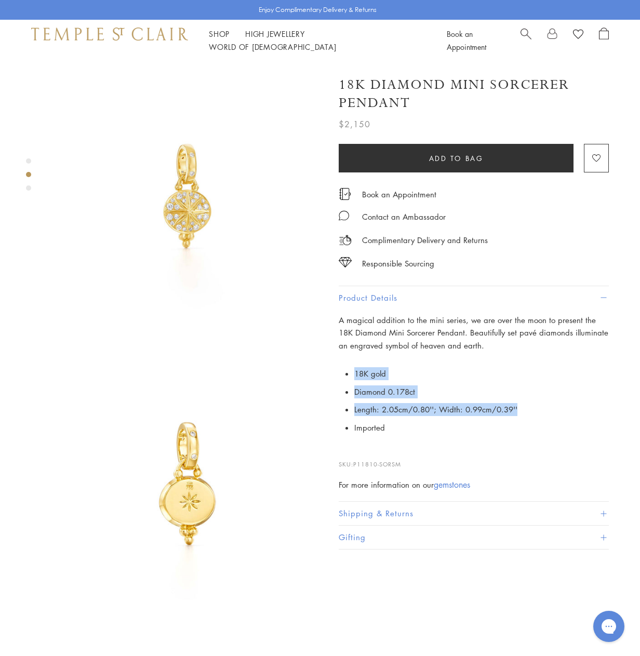
drag, startPoint x: 354, startPoint y: 372, endPoint x: 526, endPoint y: 410, distance: 176.5
click at [526, 410] on p "18K gold Diamond 0.178ct Length: 2.05cm/0.80''; Width: 0.99cm/0.39'' Imported" at bounding box center [473, 400] width 270 height 72
copy ul "18K gold Diamond 0.178ct Length: 2.05cm/0.80''; Width: 0.99cm/0.39''"
click at [375, 86] on h1 "18K Diamond Mini Sorcerer Pendant" at bounding box center [473, 94] width 270 height 36
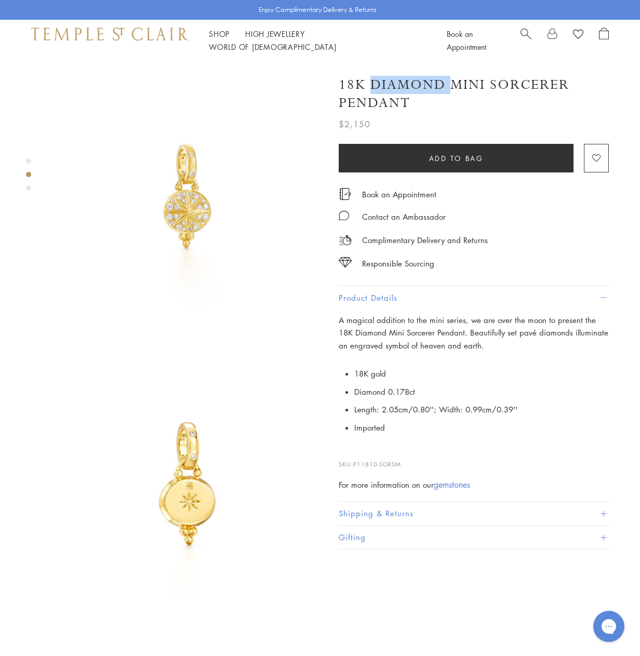
click at [375, 86] on h1 "18K Diamond Mini Sorcerer Pendant" at bounding box center [473, 94] width 270 height 36
copy div "18K Diamond Mini Sorcerer Pendant"
